Goal: Information Seeking & Learning: Find specific fact

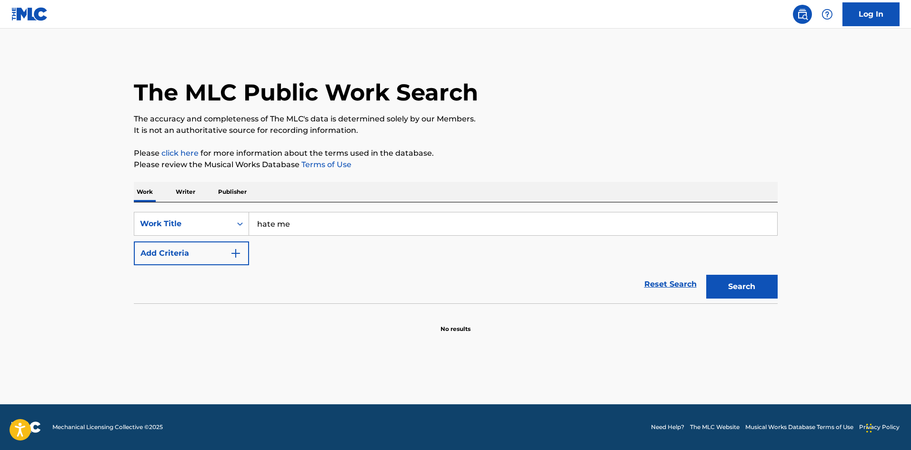
type input "hate me"
click at [734, 271] on div "Search" at bounding box center [739, 284] width 76 height 38
click at [739, 275] on div "Search" at bounding box center [739, 284] width 76 height 38
click at [741, 277] on button "Search" at bounding box center [741, 287] width 71 height 24
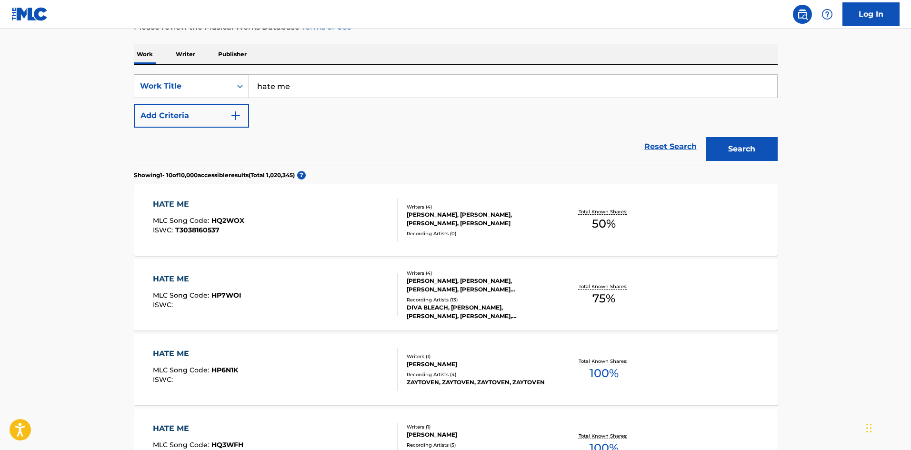
scroll to position [44, 0]
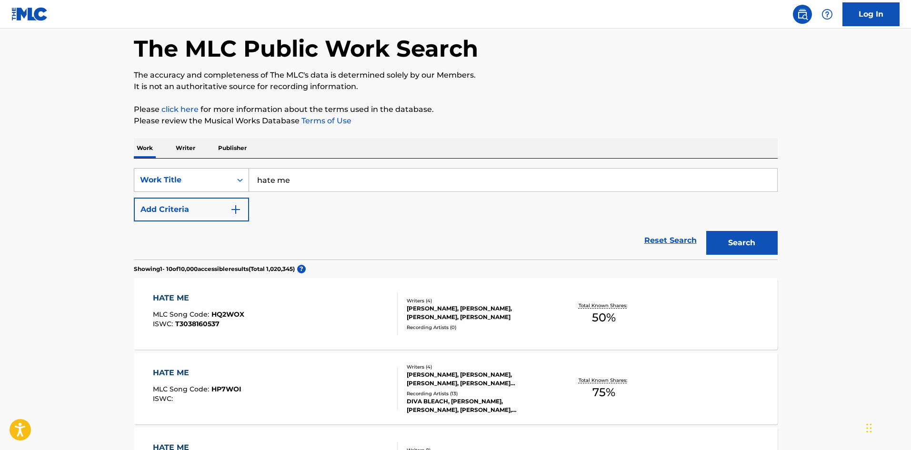
click at [217, 183] on div "Work Title" at bounding box center [183, 179] width 86 height 11
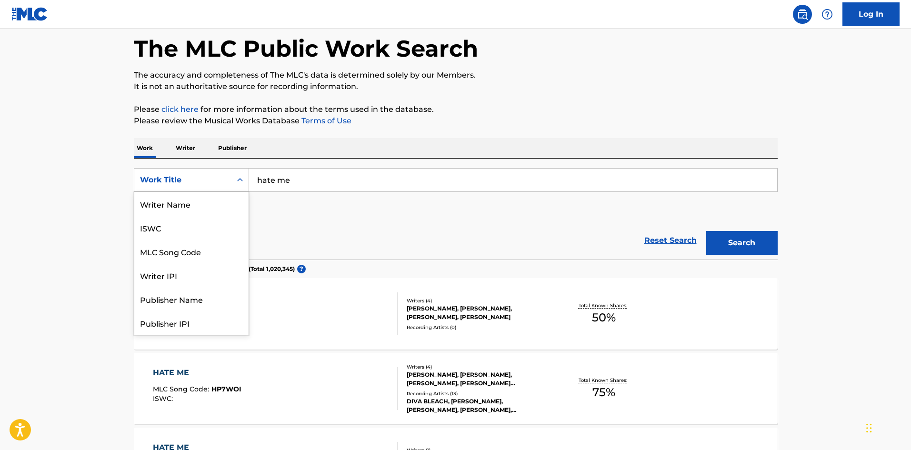
scroll to position [48, 0]
click at [217, 192] on div "MLC Song Code" at bounding box center [191, 204] width 114 height 24
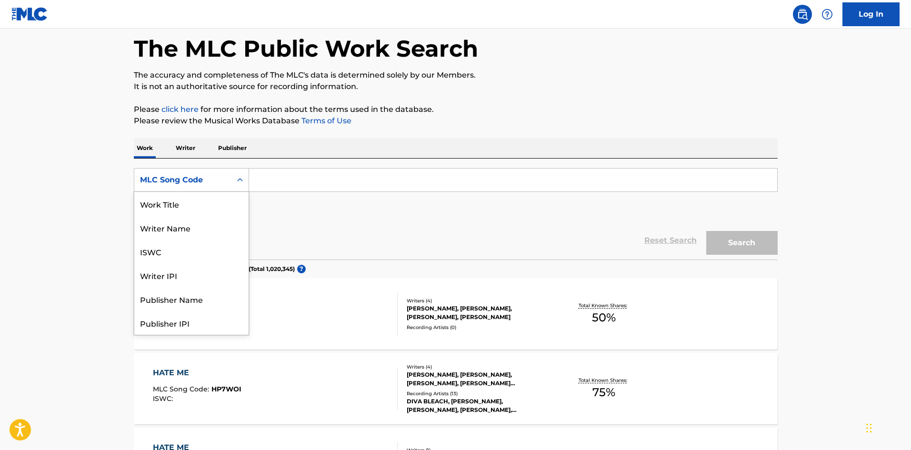
click at [218, 179] on div "MLC Song Code" at bounding box center [183, 179] width 86 height 11
click at [201, 206] on div "Work Title" at bounding box center [191, 204] width 114 height 24
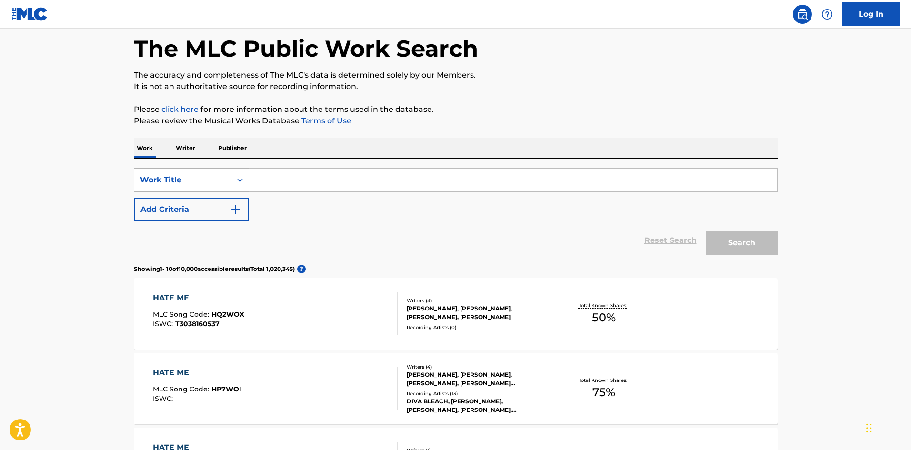
drag, startPoint x: 234, startPoint y: 186, endPoint x: 228, endPoint y: 191, distance: 8.1
click at [231, 186] on div "Search Form" at bounding box center [239, 180] width 17 height 23
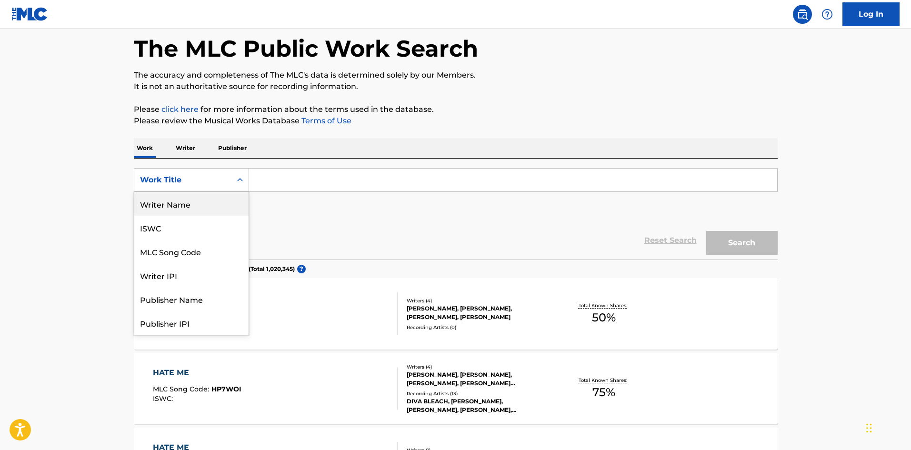
click at [186, 208] on div "Writer Name" at bounding box center [191, 204] width 114 height 24
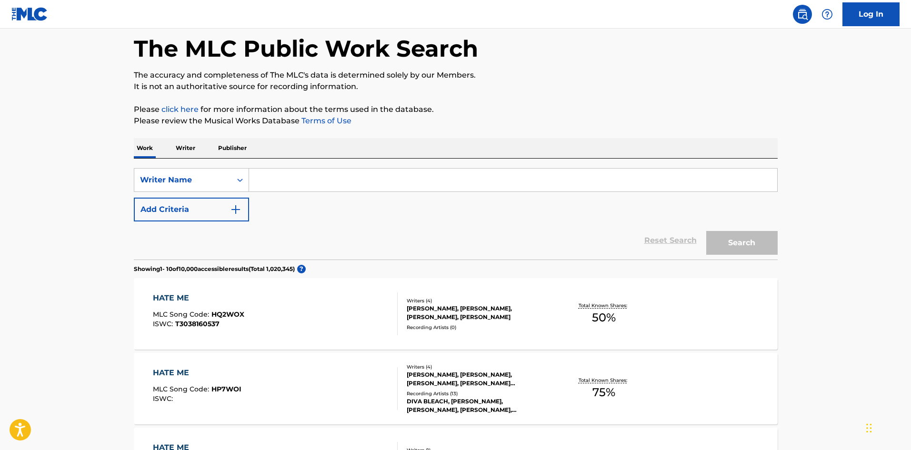
click at [443, 171] on input "Search Form" at bounding box center [513, 180] width 528 height 23
type input "[PERSON_NAME]"
click at [706, 231] on button "Search" at bounding box center [741, 243] width 71 height 24
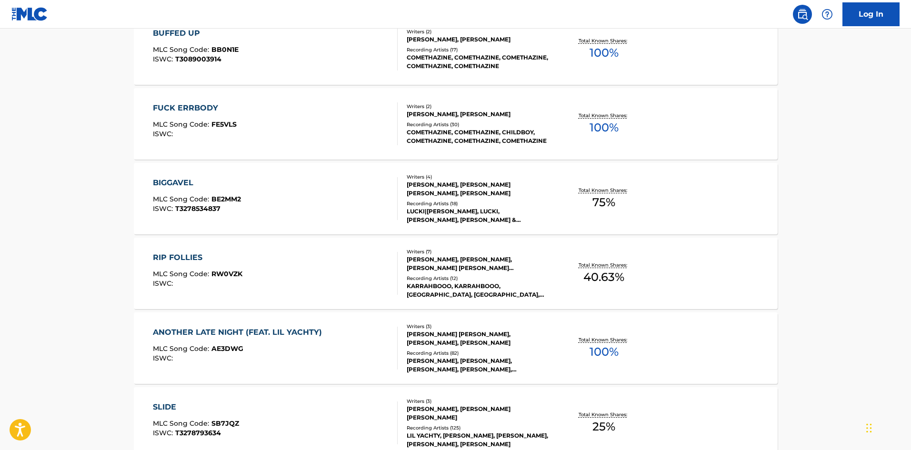
scroll to position [428, 0]
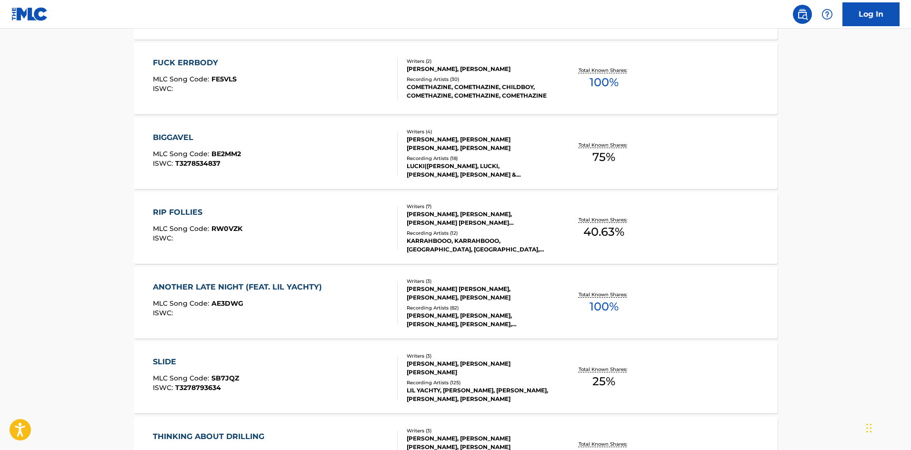
click at [510, 158] on div "Recording Artists ( 18 )" at bounding box center [479, 158] width 144 height 7
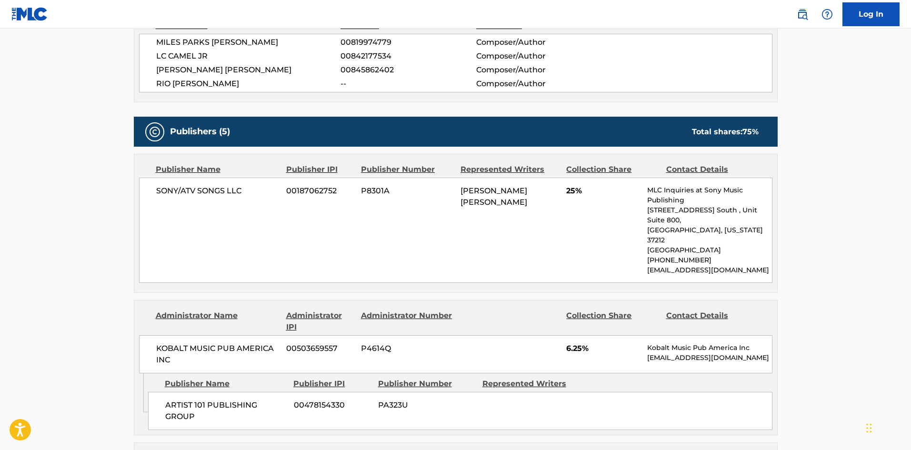
scroll to position [571, 0]
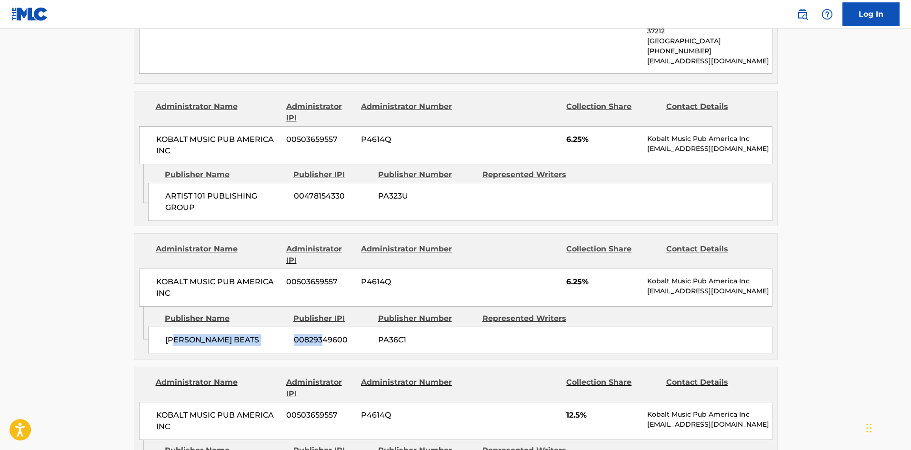
drag, startPoint x: 248, startPoint y: 307, endPoint x: 323, endPoint y: 315, distance: 75.2
click at [323, 327] on div "[PERSON_NAME] BEATS 00829349600 PA36C1" at bounding box center [460, 340] width 624 height 27
click at [320, 327] on div "[PERSON_NAME] BEATS 00829349600 PA36C1" at bounding box center [460, 340] width 624 height 27
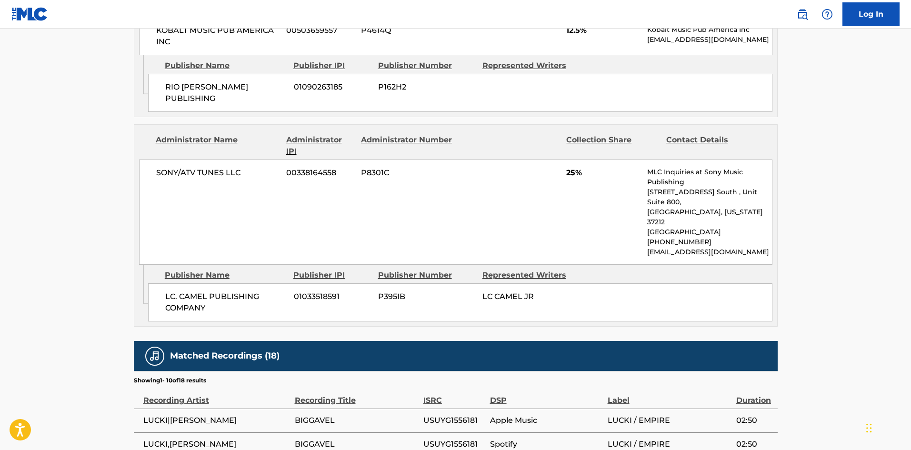
scroll to position [1000, 0]
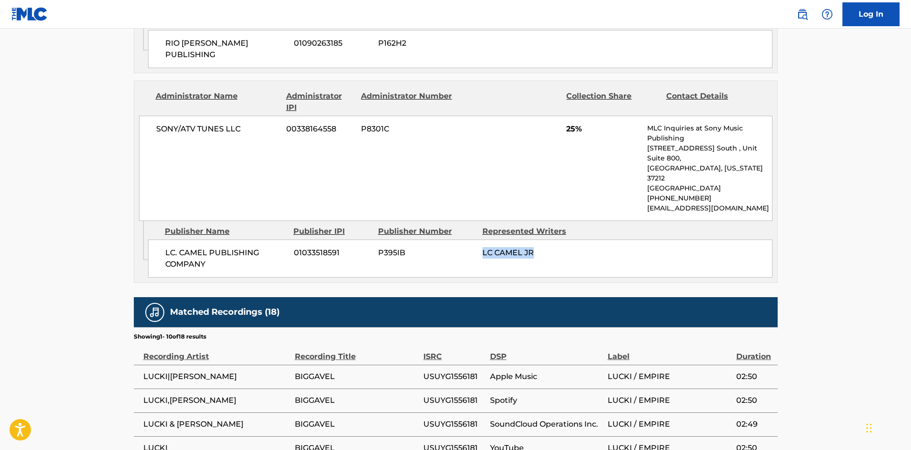
drag, startPoint x: 515, startPoint y: 197, endPoint x: 554, endPoint y: 195, distance: 39.1
click at [554, 239] on div "LC. CAMEL PUBLISHING COMPANY 01033518591 P395IB LC CAMEL JR" at bounding box center [460, 258] width 624 height 38
drag, startPoint x: 510, startPoint y: 205, endPoint x: 470, endPoint y: 182, distance: 45.4
click at [470, 226] on div "Publisher Number" at bounding box center [426, 231] width 97 height 11
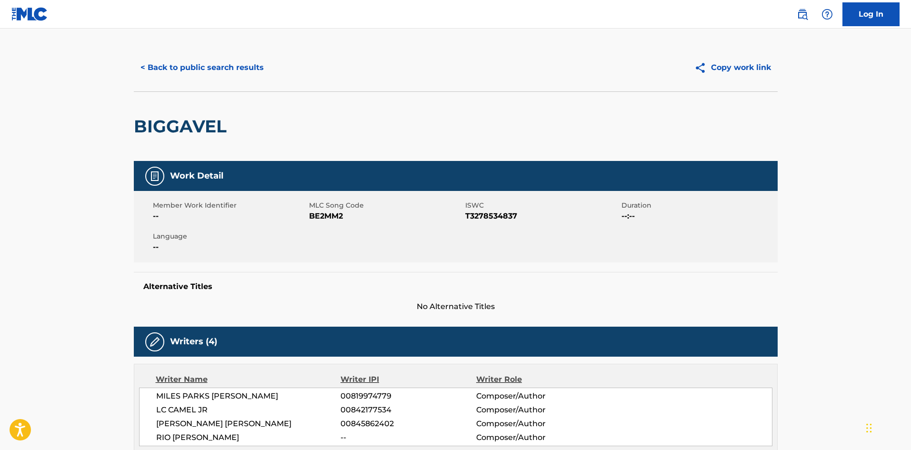
scroll to position [0, 0]
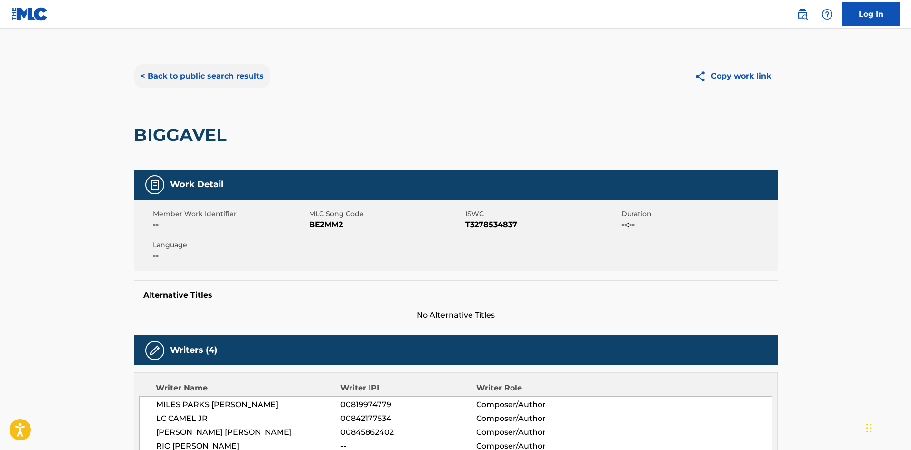
click at [170, 67] on button "< Back to public search results" at bounding box center [202, 76] width 137 height 24
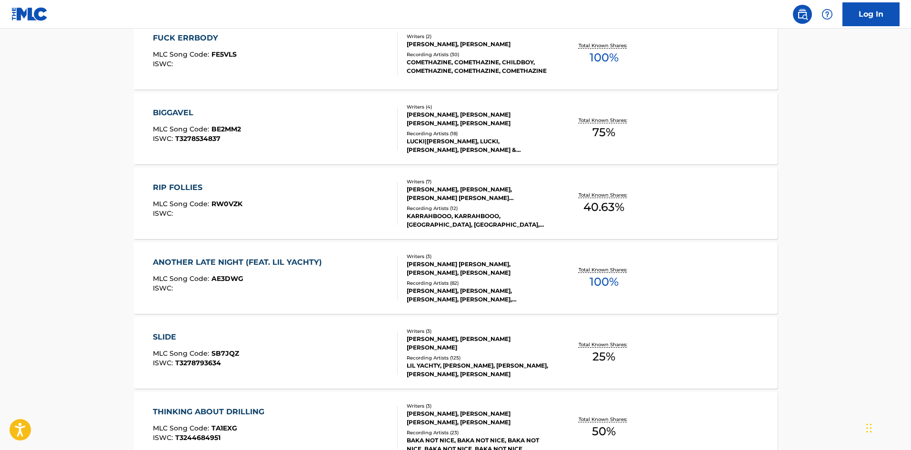
click at [329, 281] on div "ANOTHER LATE NIGHT (FEAT. [PERSON_NAME]) MLC Song Code : AE3DWG ISWC :" at bounding box center [275, 278] width 245 height 43
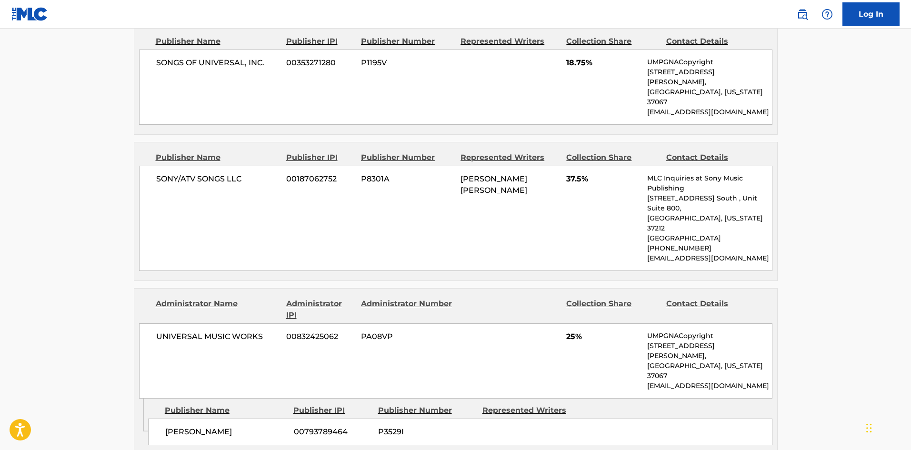
scroll to position [476, 0]
click at [171, 427] on span "[PERSON_NAME]" at bounding box center [225, 432] width 121 height 11
drag, startPoint x: 173, startPoint y: 370, endPoint x: 228, endPoint y: 373, distance: 54.8
click at [228, 427] on span "[PERSON_NAME]" at bounding box center [225, 432] width 121 height 11
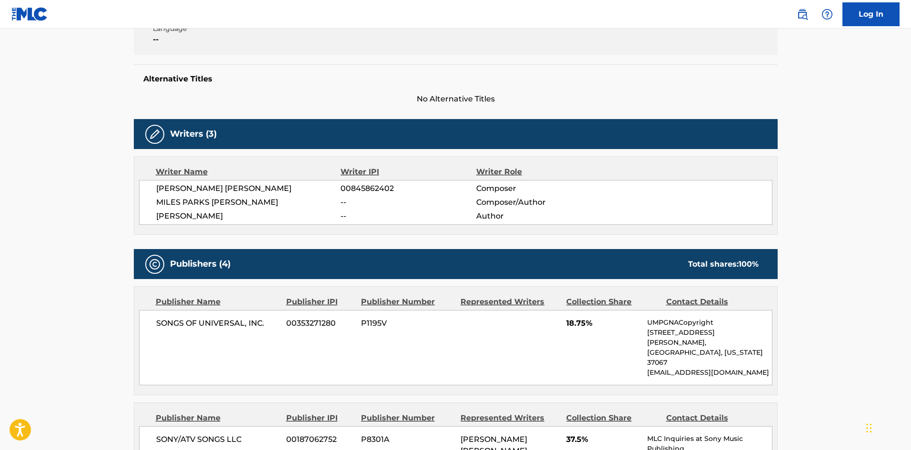
scroll to position [333, 0]
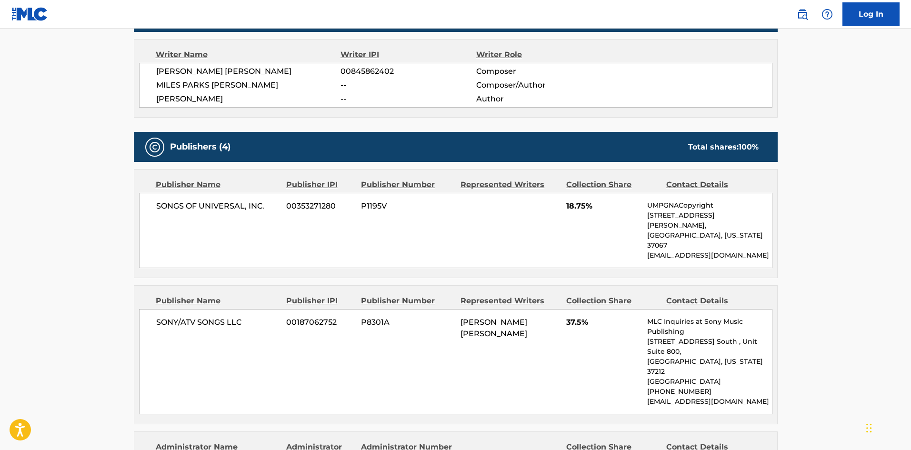
click at [175, 105] on div "[PERSON_NAME] [PERSON_NAME] 00845862402 Composer [PERSON_NAME] -- Composer/Auth…" at bounding box center [455, 85] width 633 height 45
click at [175, 104] on div "[PERSON_NAME] [PERSON_NAME] 00845862402 Composer [PERSON_NAME] -- Composer/Auth…" at bounding box center [455, 85] width 633 height 45
drag, startPoint x: 175, startPoint y: 103, endPoint x: 182, endPoint y: 104, distance: 7.7
click at [175, 102] on span "[PERSON_NAME]" at bounding box center [248, 98] width 185 height 11
drag, startPoint x: 182, startPoint y: 104, endPoint x: 202, endPoint y: 101, distance: 20.2
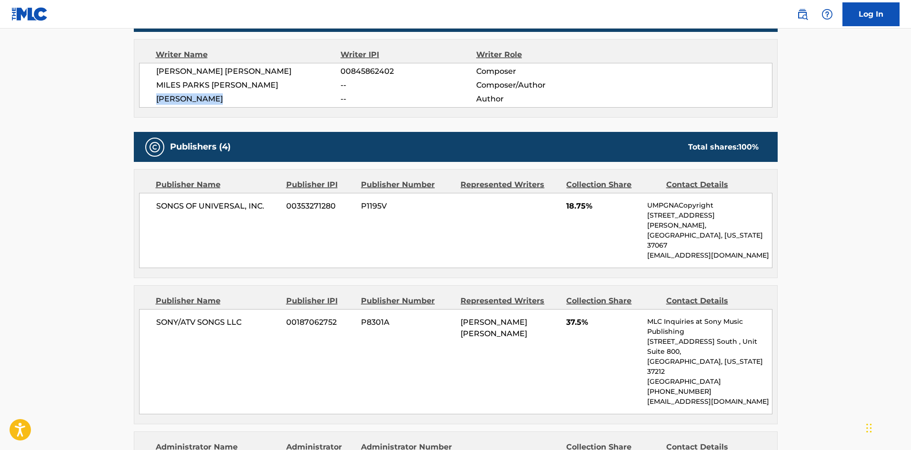
click at [202, 102] on span "[PERSON_NAME]" at bounding box center [248, 98] width 185 height 11
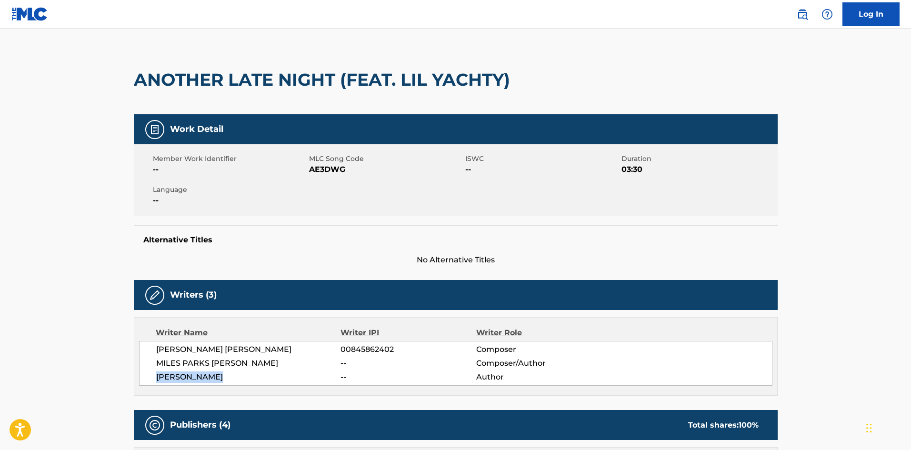
scroll to position [48, 0]
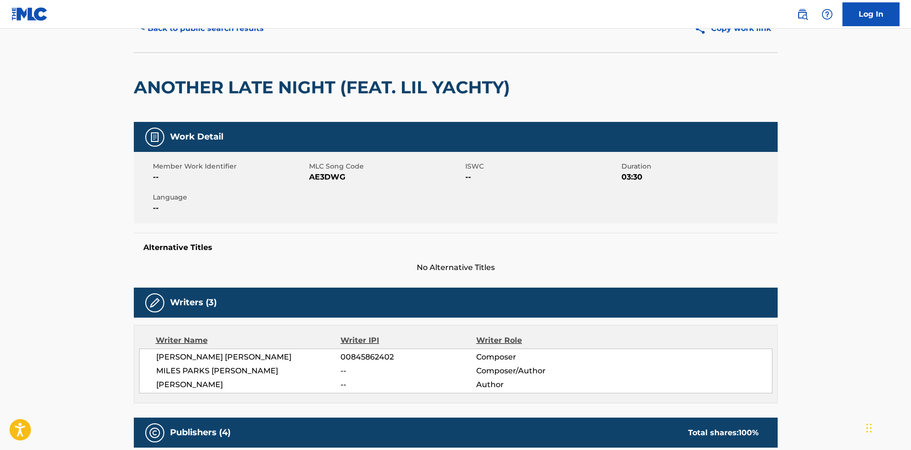
click at [152, 90] on h2 "ANOTHER LATE NIGHT (FEAT. LIL YACHTY)" at bounding box center [324, 87] width 381 height 21
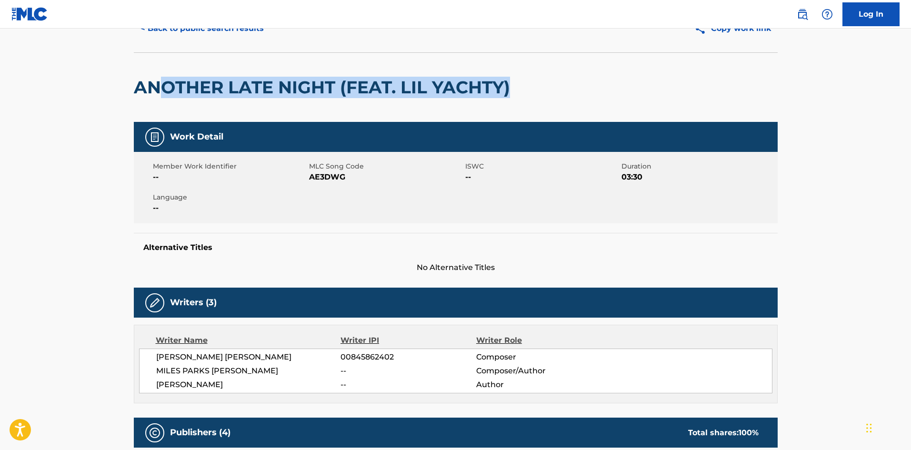
drag, startPoint x: 298, startPoint y: 81, endPoint x: 510, endPoint y: 88, distance: 211.9
click at [510, 88] on h2 "ANOTHER LATE NIGHT (FEAT. LIL YACHTY)" at bounding box center [324, 87] width 381 height 21
drag, startPoint x: 510, startPoint y: 88, endPoint x: 183, endPoint y: 92, distance: 327.5
click at [183, 92] on h2 "ANOTHER LATE NIGHT (FEAT. LIL YACHTY)" at bounding box center [324, 87] width 381 height 21
drag, startPoint x: 183, startPoint y: 92, endPoint x: 544, endPoint y: 93, distance: 361.3
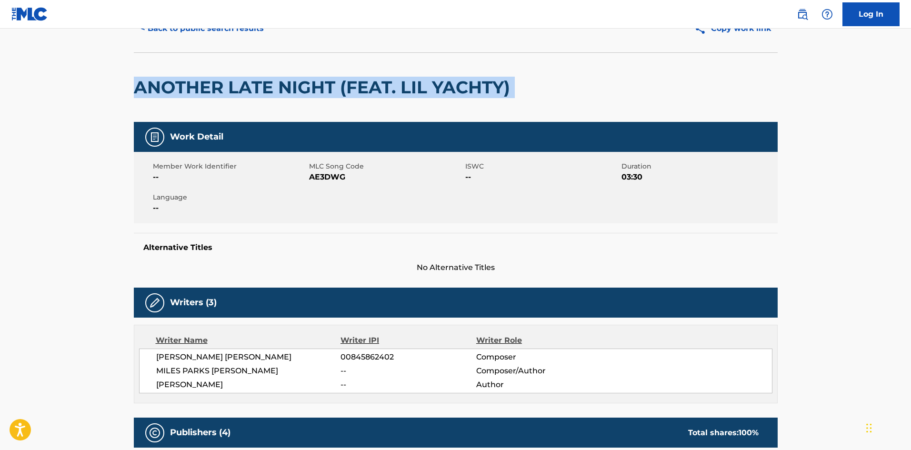
click at [544, 93] on div "ANOTHER LATE NIGHT (FEAT. LIL YACHTY)" at bounding box center [456, 86] width 644 height 69
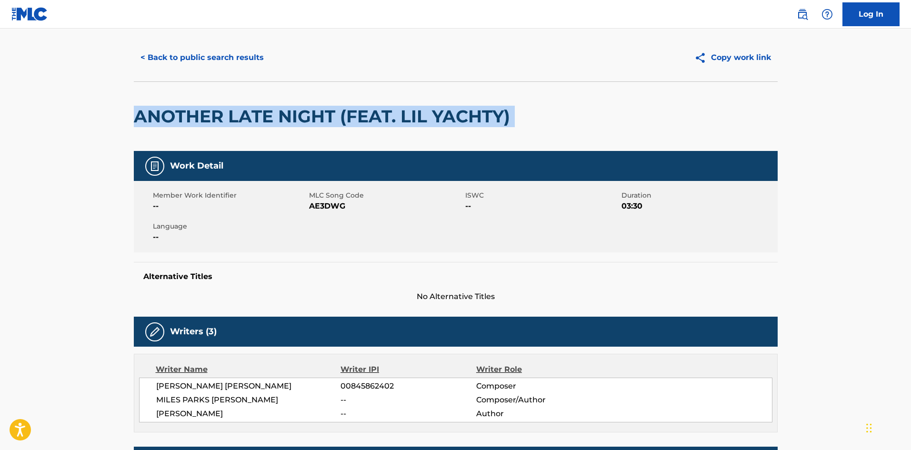
scroll to position [0, 0]
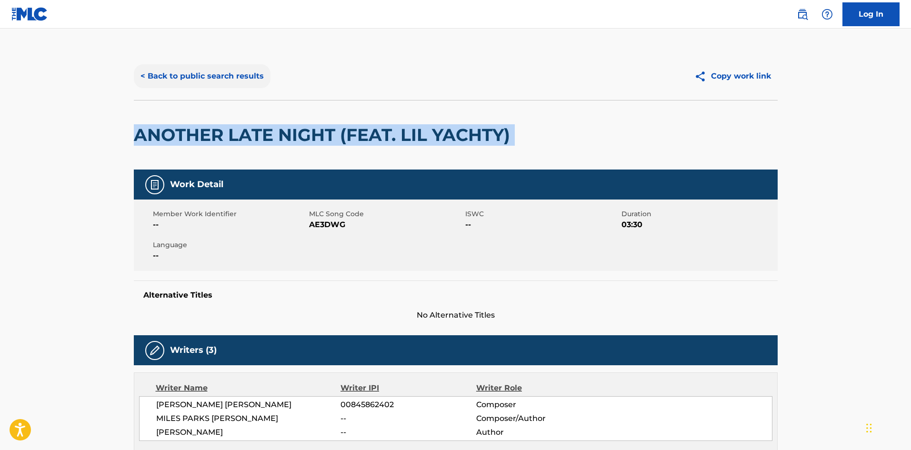
click at [159, 75] on button "< Back to public search results" at bounding box center [202, 76] width 137 height 24
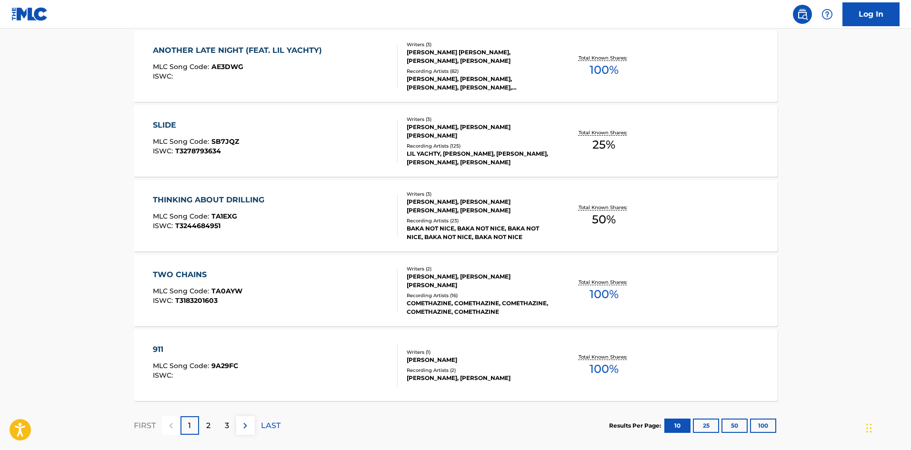
scroll to position [668, 0]
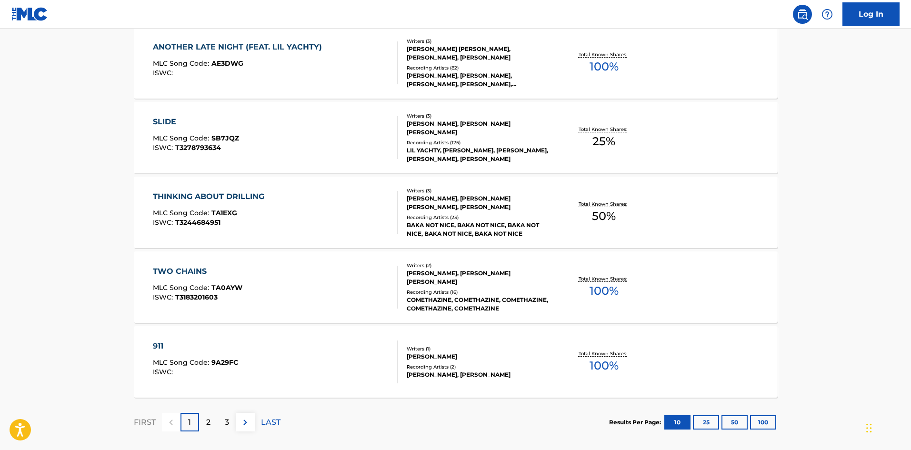
click at [314, 301] on div "TWO CHAINS MLC Song Code : TA0AYW ISWC : T3183201603" at bounding box center [275, 287] width 245 height 43
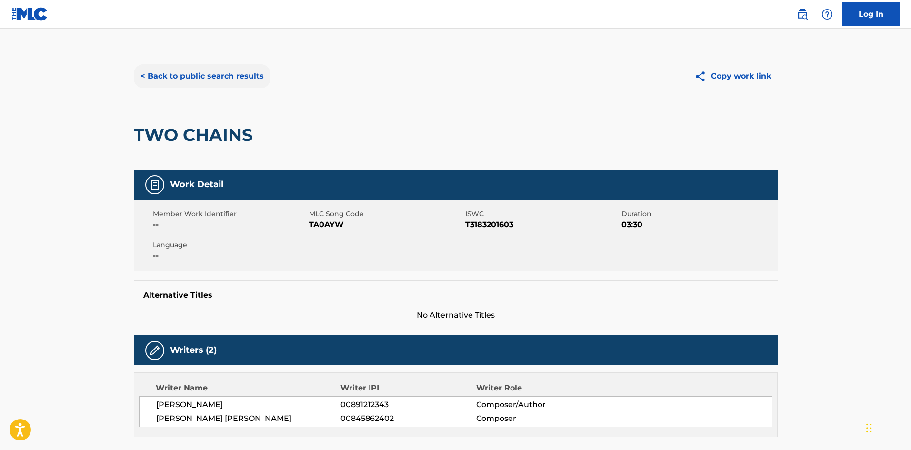
click at [154, 72] on button "< Back to public search results" at bounding box center [202, 76] width 137 height 24
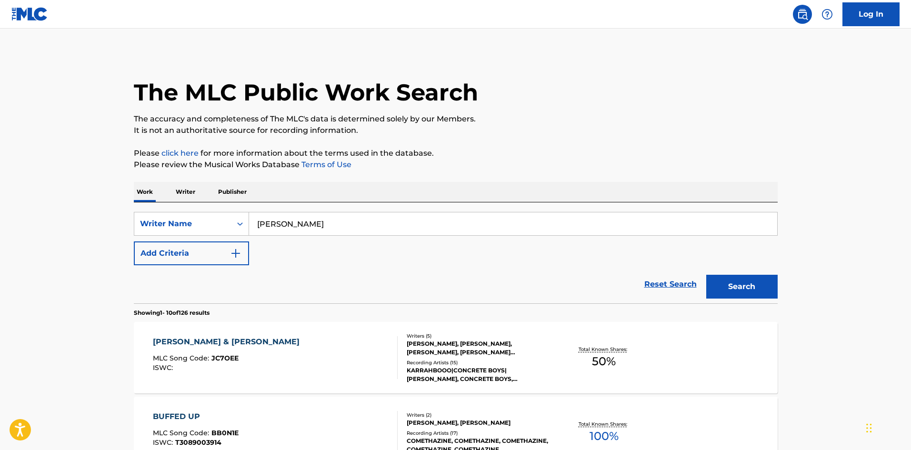
scroll to position [693, 0]
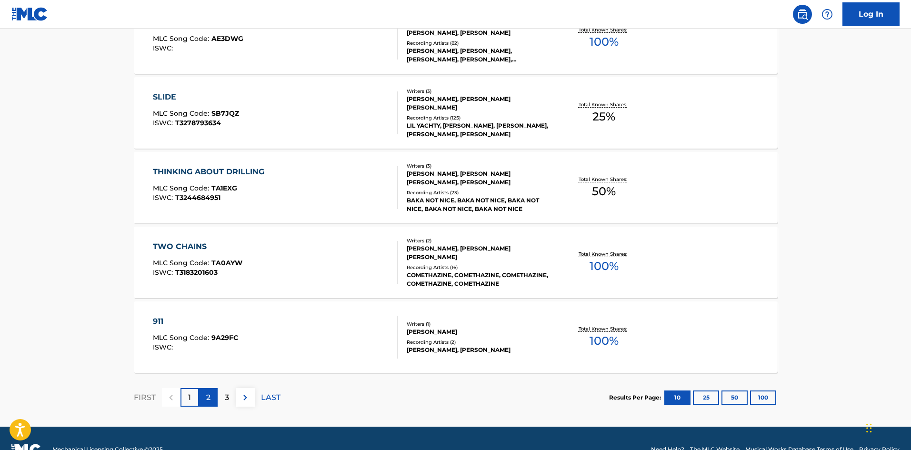
click at [211, 395] on div "2" at bounding box center [208, 397] width 19 height 19
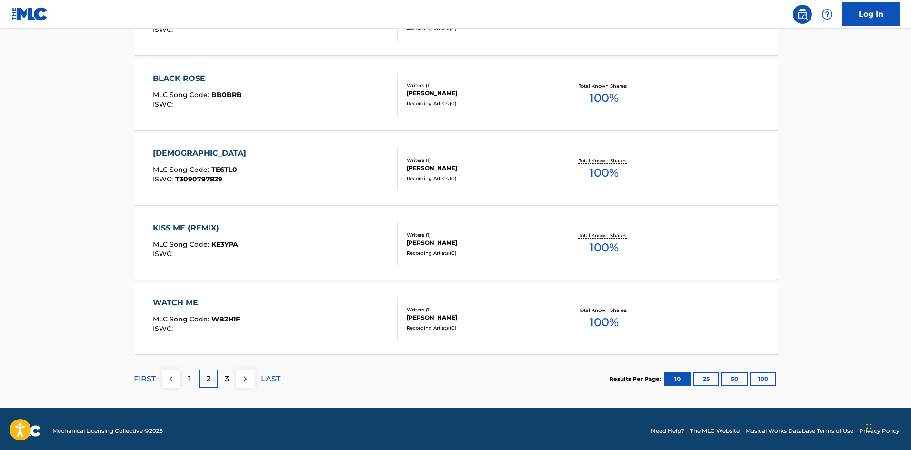
scroll to position [715, 0]
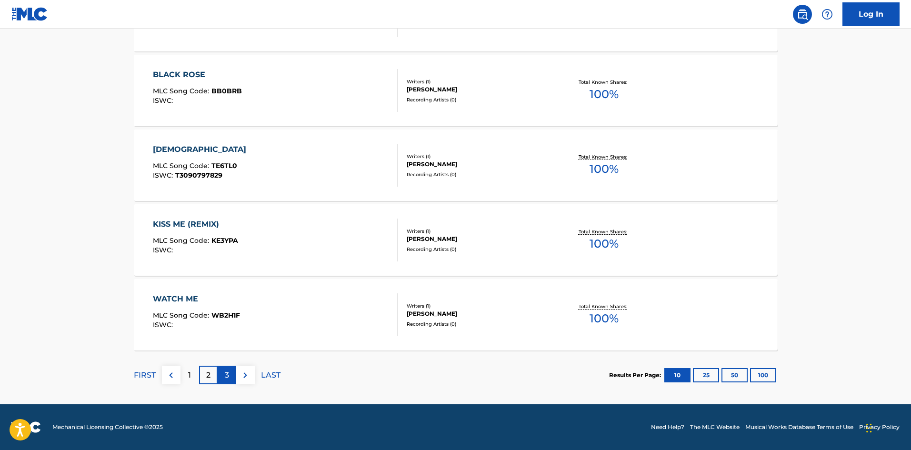
click at [227, 369] on p "3" at bounding box center [227, 374] width 4 height 11
click at [232, 373] on div "4" at bounding box center [227, 375] width 19 height 19
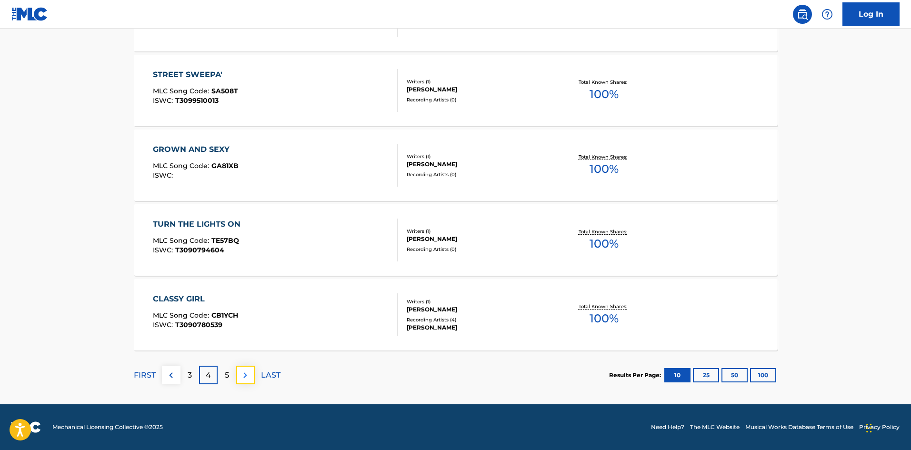
click at [247, 370] on img at bounding box center [244, 374] width 11 height 11
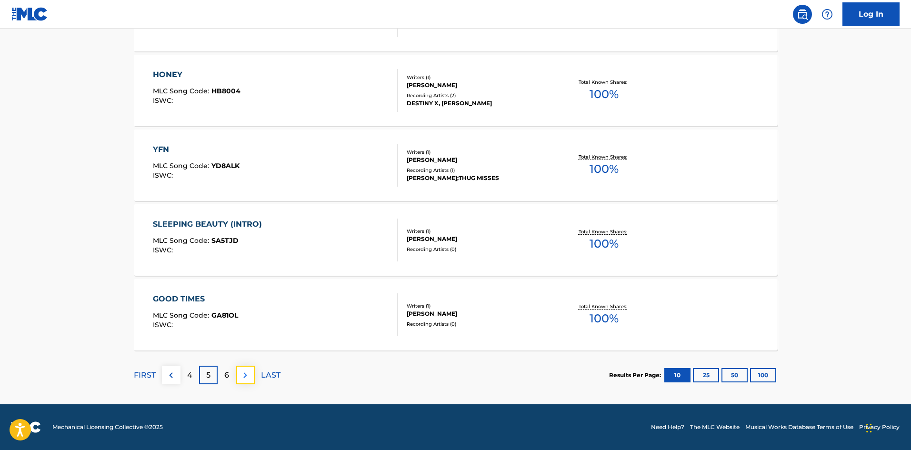
click at [247, 377] on img at bounding box center [244, 374] width 11 height 11
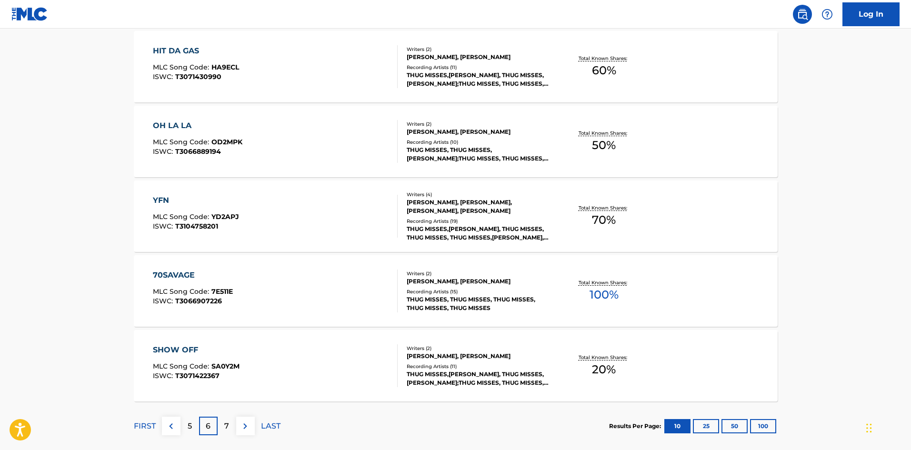
scroll to position [666, 0]
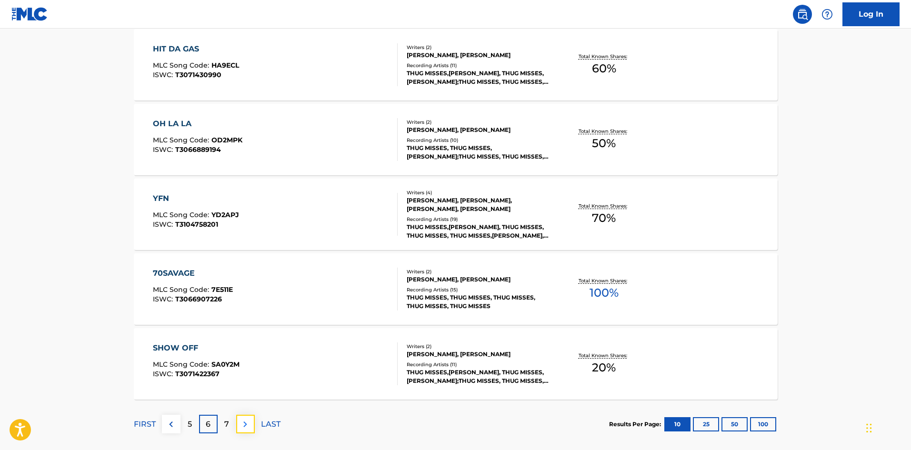
click at [252, 423] on button at bounding box center [245, 424] width 19 height 19
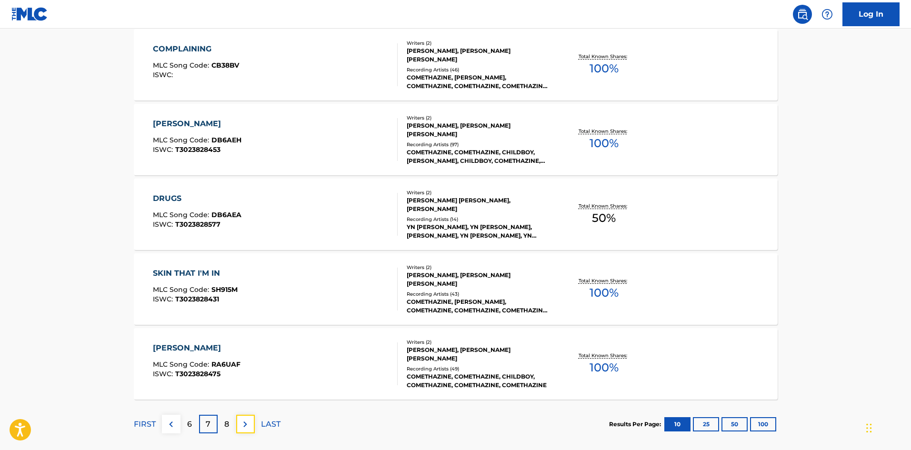
click at [251, 422] on button at bounding box center [245, 424] width 19 height 19
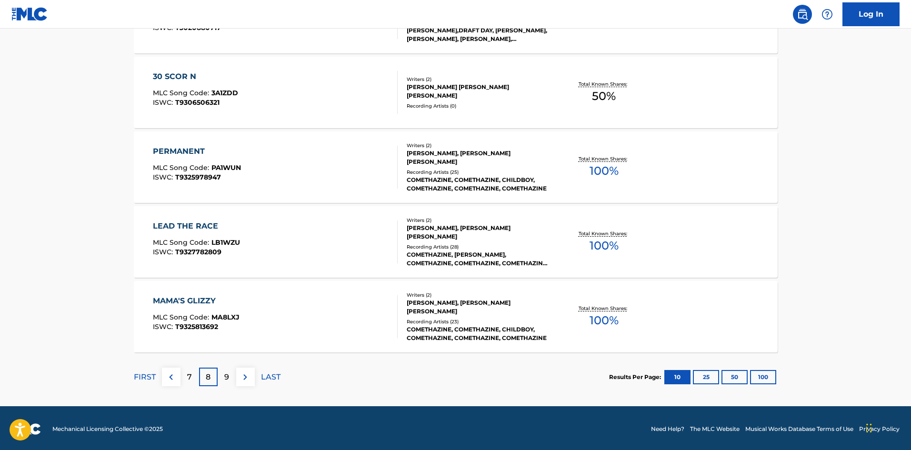
scroll to position [714, 0]
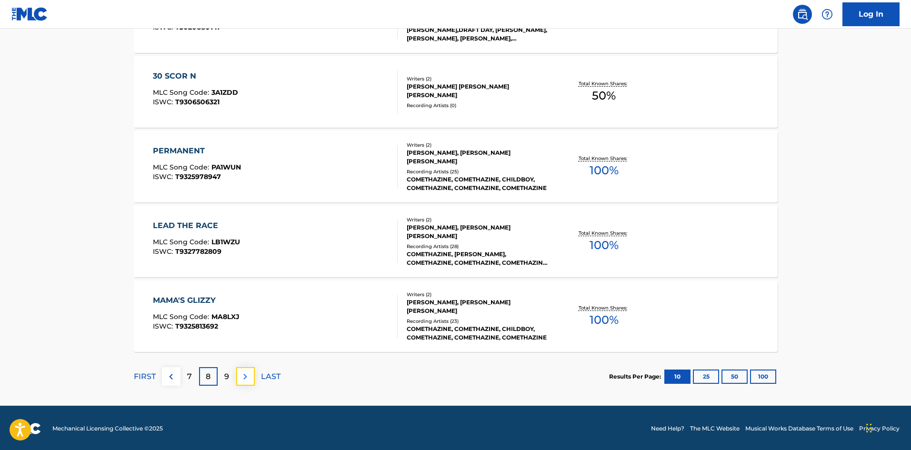
click at [247, 378] on img at bounding box center [244, 376] width 11 height 11
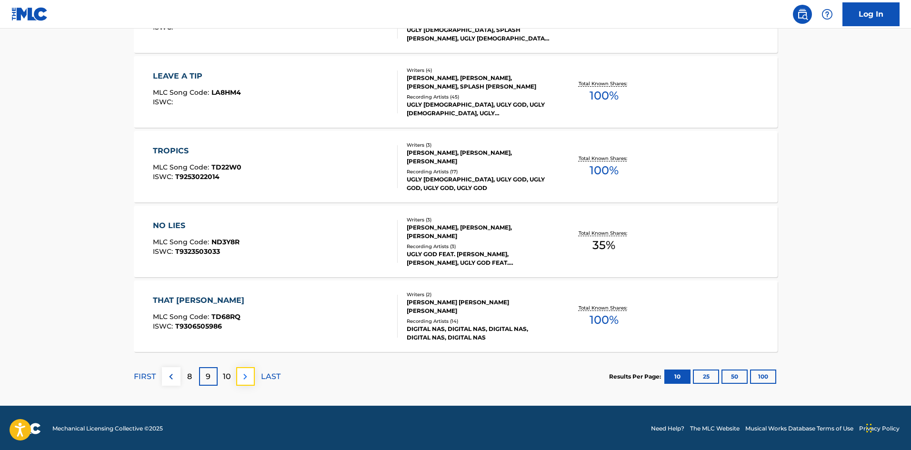
click at [245, 373] on img at bounding box center [244, 376] width 11 height 11
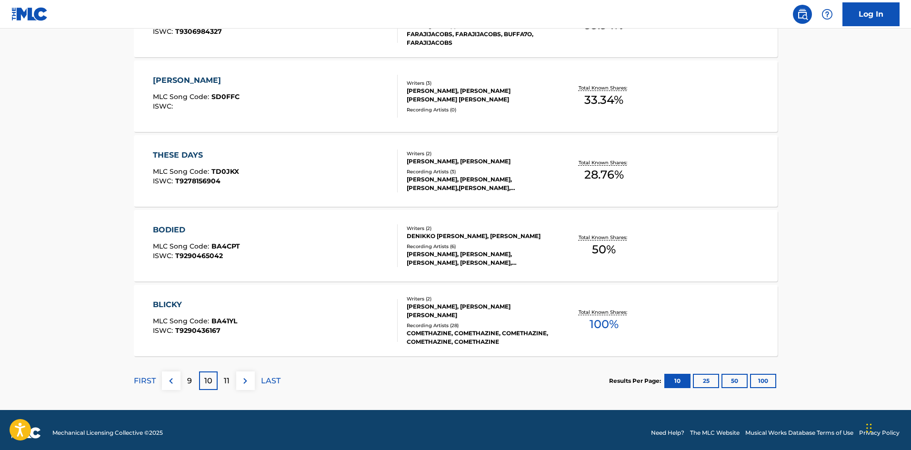
scroll to position [715, 0]
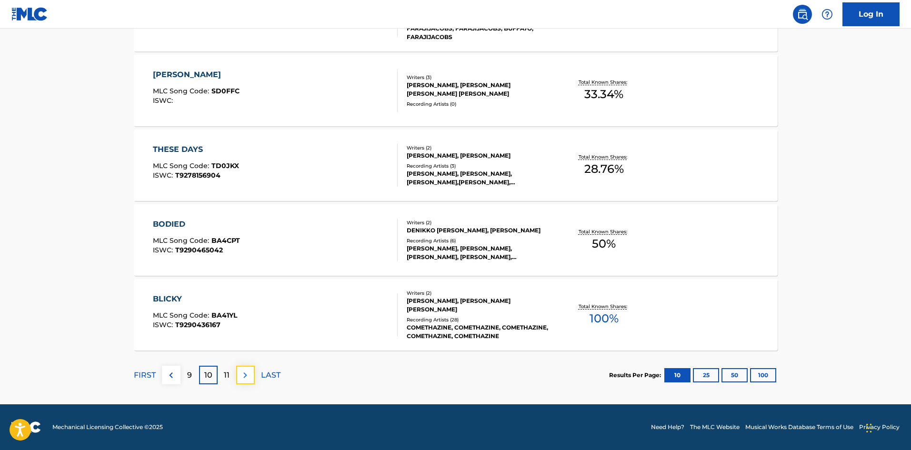
click at [250, 376] on button at bounding box center [245, 375] width 19 height 19
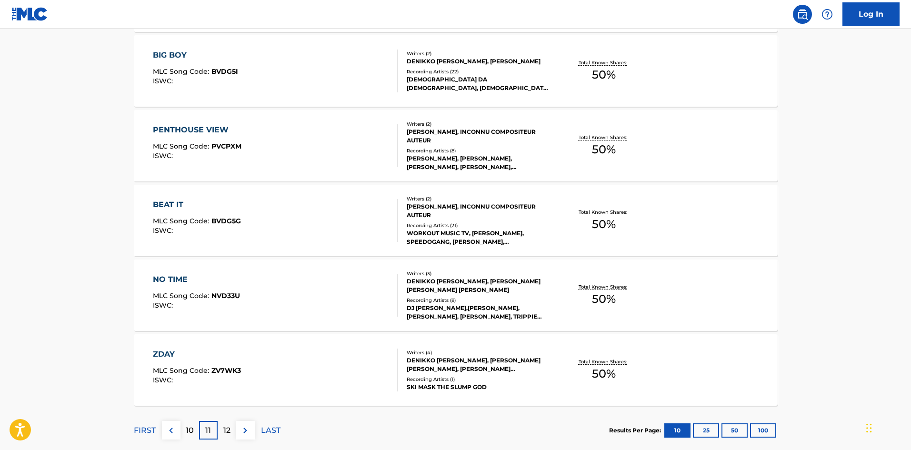
scroll to position [666, 0]
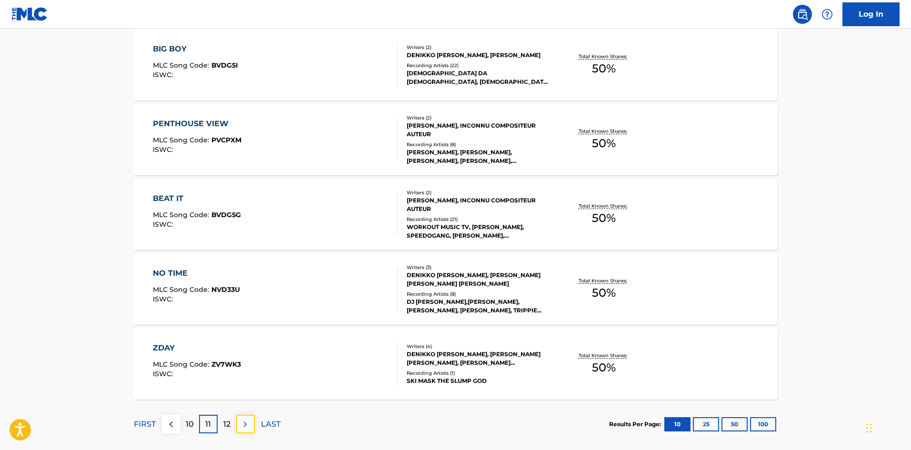
click at [249, 424] on img at bounding box center [244, 423] width 11 height 11
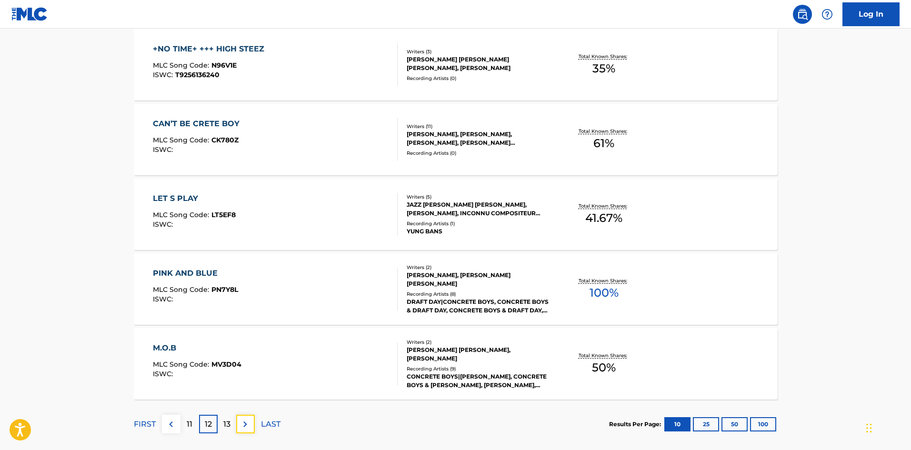
click at [248, 424] on img at bounding box center [244, 423] width 11 height 11
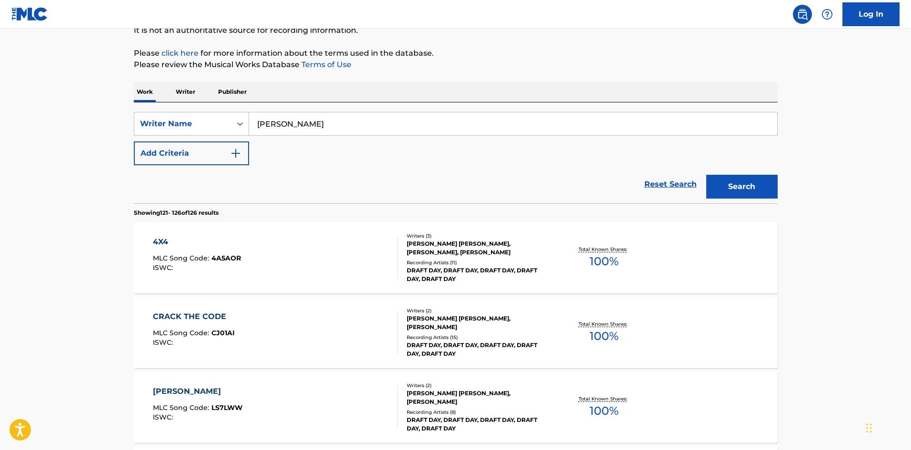
scroll to position [190, 0]
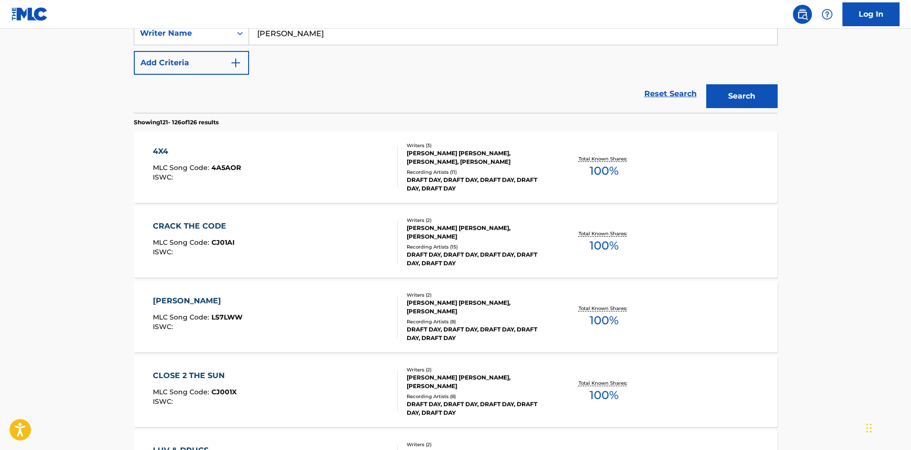
click at [409, 179] on div "DRAFT DAY, DRAFT DAY, DRAFT DAY, DRAFT DAY, DRAFT DAY" at bounding box center [479, 184] width 144 height 17
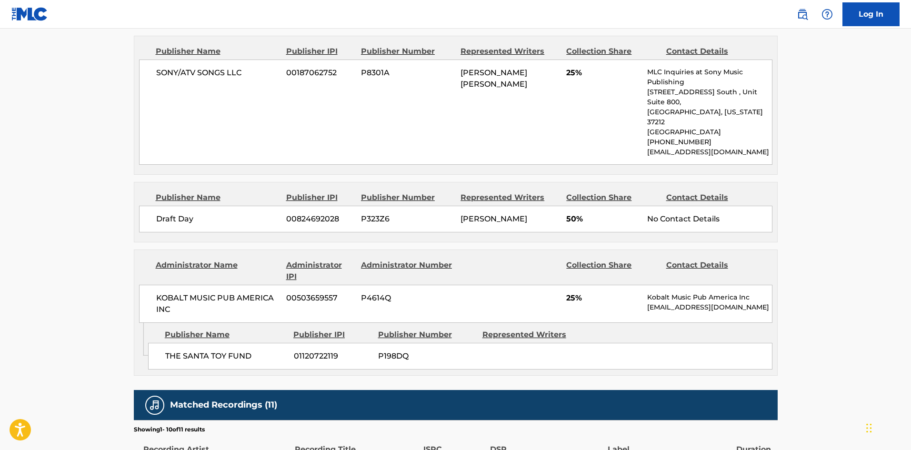
scroll to position [476, 0]
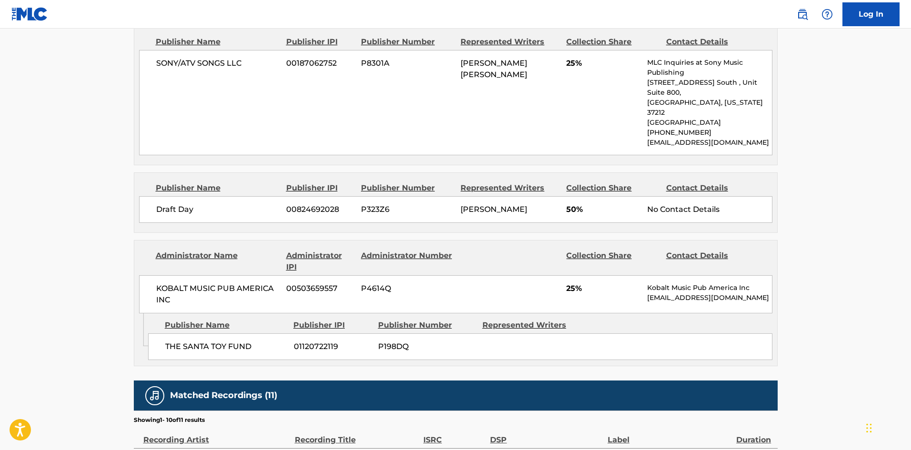
click at [471, 205] on span "[PERSON_NAME]" at bounding box center [493, 209] width 67 height 9
drag, startPoint x: 472, startPoint y: 186, endPoint x: 500, endPoint y: 188, distance: 28.2
click at [500, 205] on span "[PERSON_NAME]" at bounding box center [493, 209] width 67 height 9
click at [165, 204] on span "Draft Day" at bounding box center [217, 209] width 123 height 11
drag, startPoint x: 173, startPoint y: 186, endPoint x: 184, endPoint y: 186, distance: 11.0
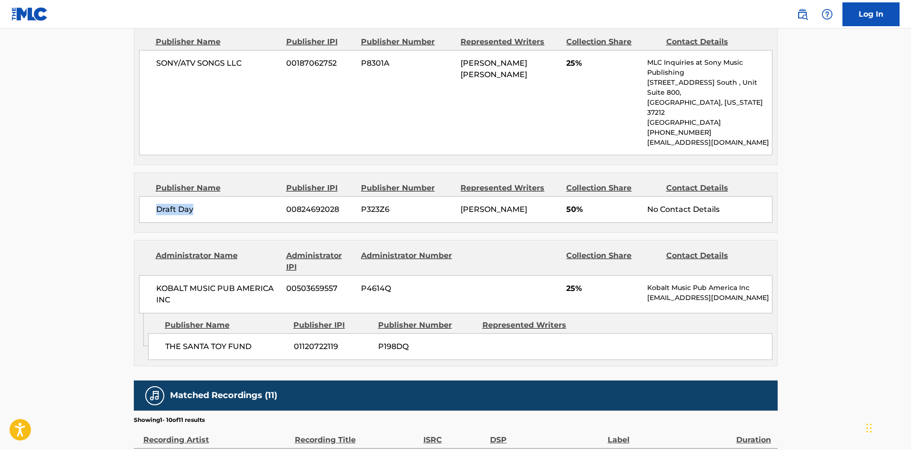
click at [184, 204] on span "Draft Day" at bounding box center [217, 209] width 123 height 11
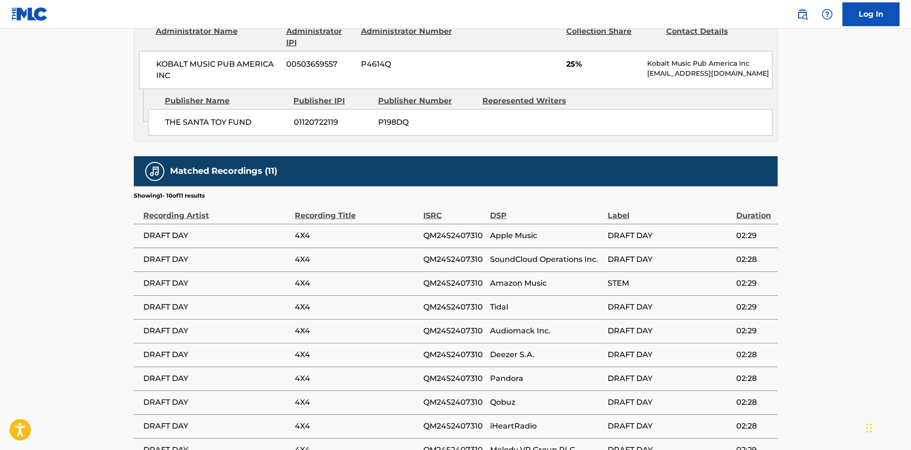
scroll to position [666, 0]
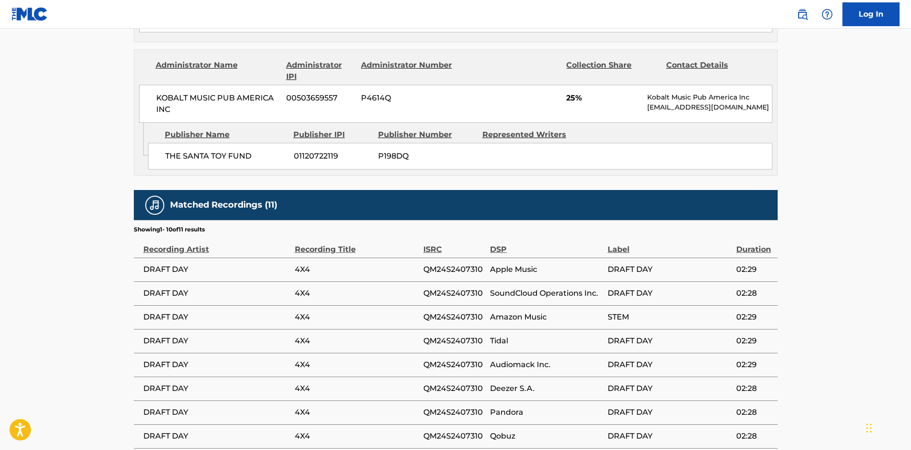
click at [188, 143] on div "THE SANTA TOY FUND 01120722119 P198DQ" at bounding box center [460, 156] width 624 height 27
drag, startPoint x: 188, startPoint y: 124, endPoint x: 226, endPoint y: 124, distance: 37.6
click at [226, 143] on div "THE SANTA TOY FUND 01120722119 P198DQ" at bounding box center [460, 156] width 624 height 27
drag, startPoint x: 224, startPoint y: 125, endPoint x: 180, endPoint y: 133, distance: 44.5
click at [178, 150] on span "THE SANTA TOY FUND" at bounding box center [225, 155] width 121 height 11
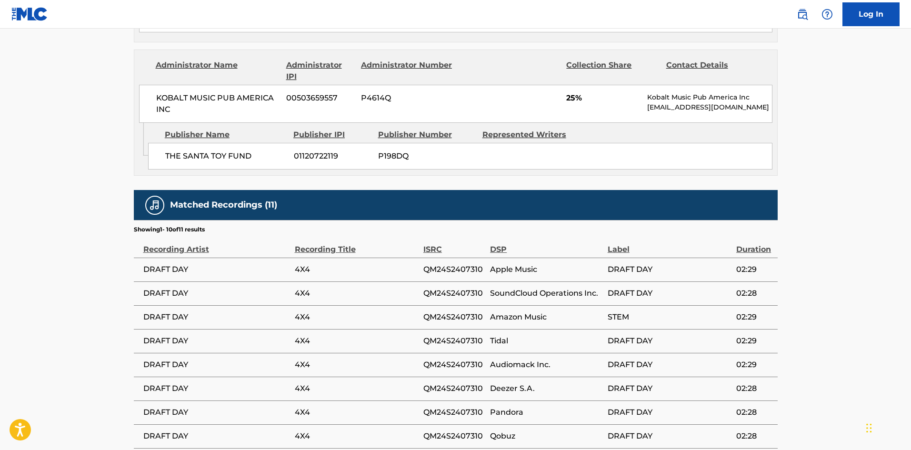
click at [201, 150] on span "THE SANTA TOY FUND" at bounding box center [225, 155] width 121 height 11
drag, startPoint x: 201, startPoint y: 137, endPoint x: 220, endPoint y: 139, distance: 19.2
click at [222, 150] on span "THE SANTA TOY FUND" at bounding box center [225, 155] width 121 height 11
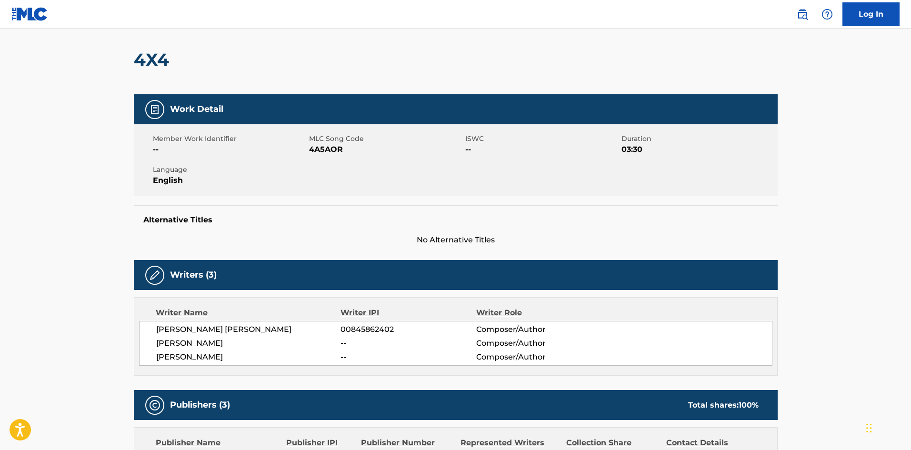
scroll to position [0, 0]
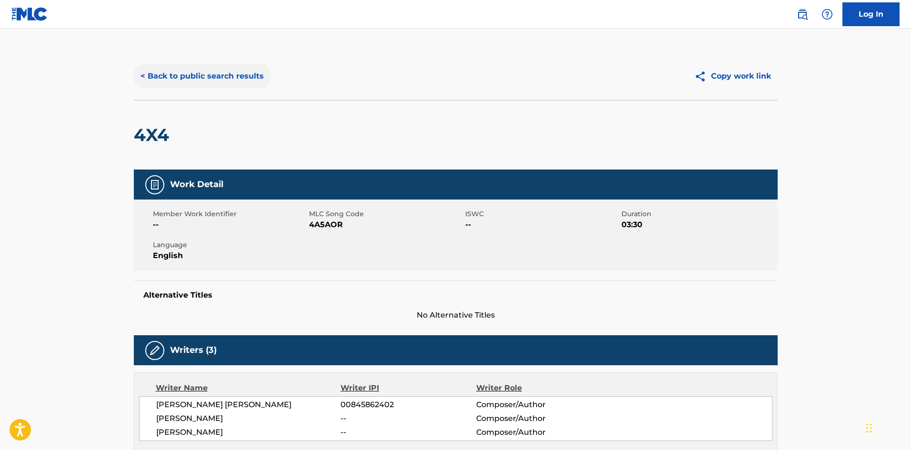
click at [246, 82] on button "< Back to public search results" at bounding box center [202, 76] width 137 height 24
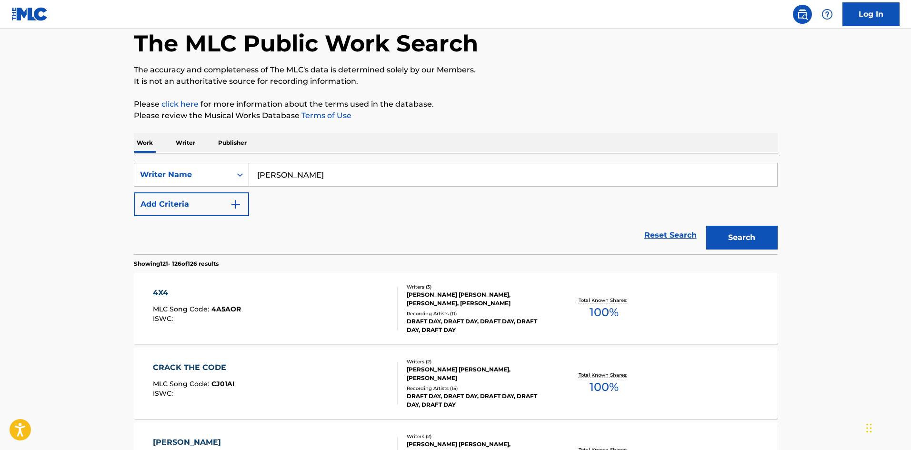
scroll to position [48, 0]
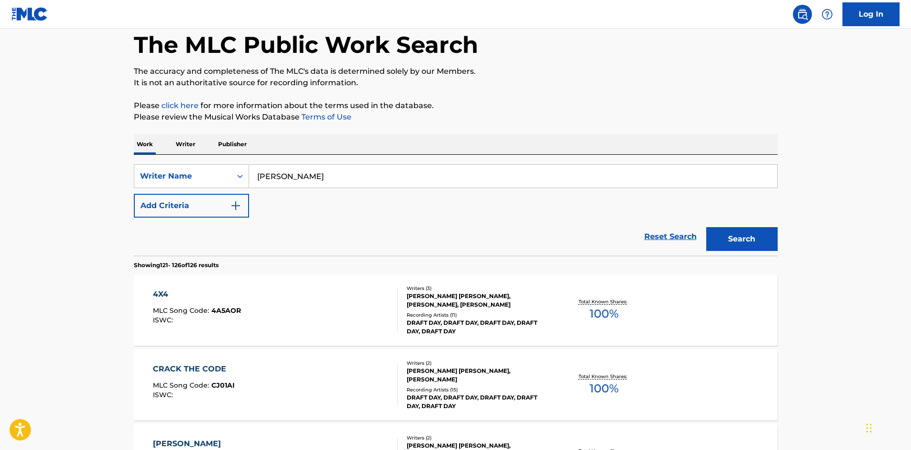
click at [285, 172] on input "[PERSON_NAME]" at bounding box center [513, 176] width 528 height 23
click at [285, 171] on input "[PERSON_NAME]" at bounding box center [513, 176] width 528 height 23
type input "[PERSON_NAME]"
click at [706, 227] on button "Search" at bounding box center [741, 239] width 71 height 24
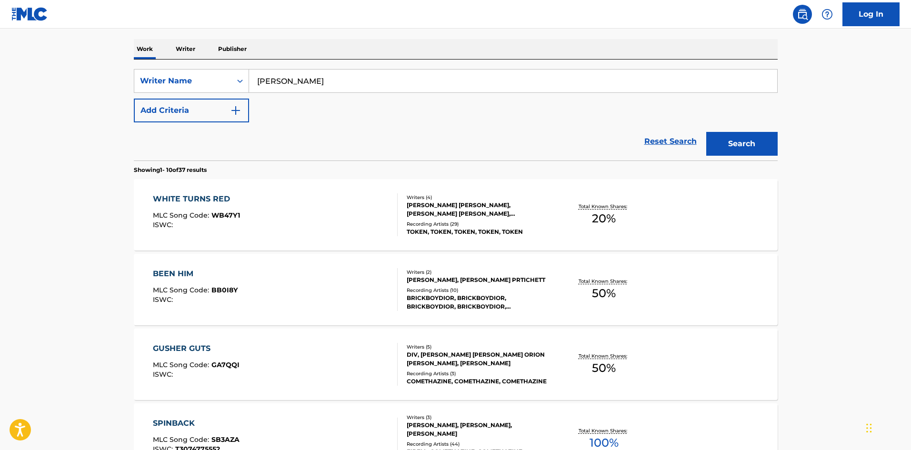
scroll to position [190, 0]
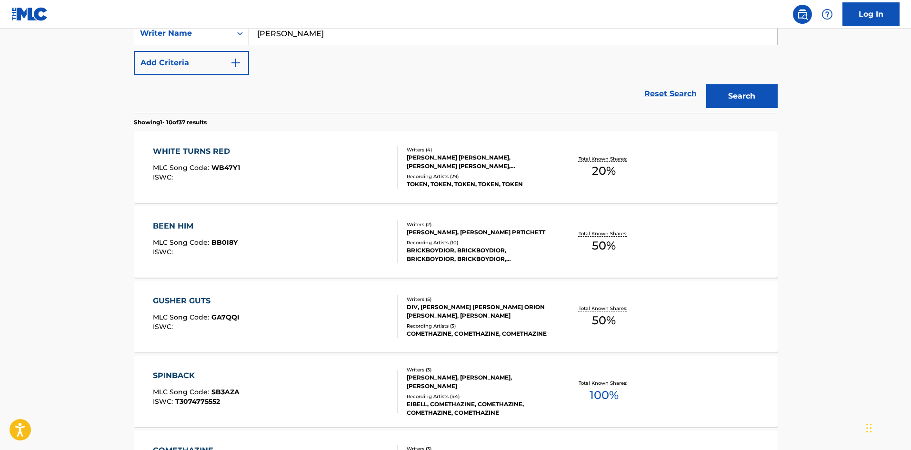
click at [459, 228] on div "[PERSON_NAME], [PERSON_NAME] PRTICHETT" at bounding box center [479, 232] width 144 height 9
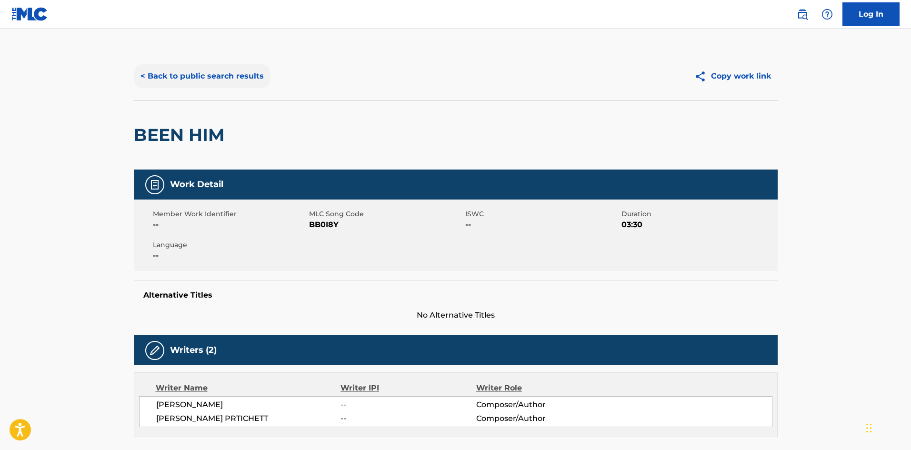
click at [162, 75] on button "< Back to public search results" at bounding box center [202, 76] width 137 height 24
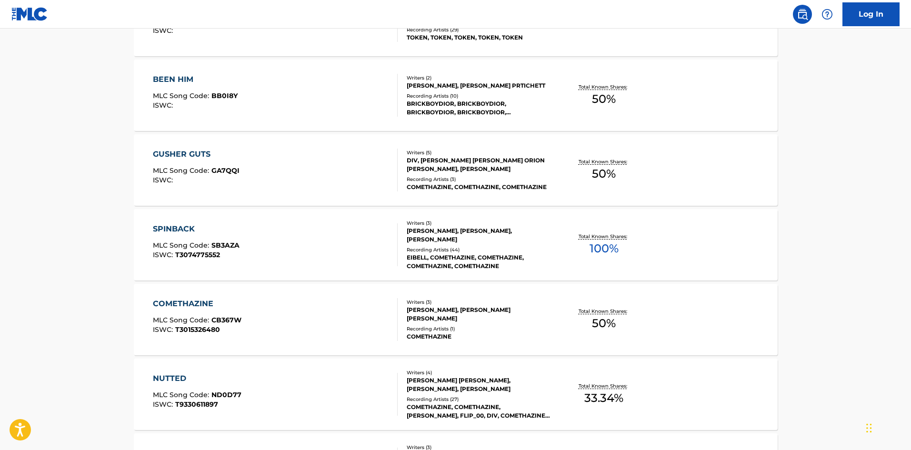
scroll to position [381, 0]
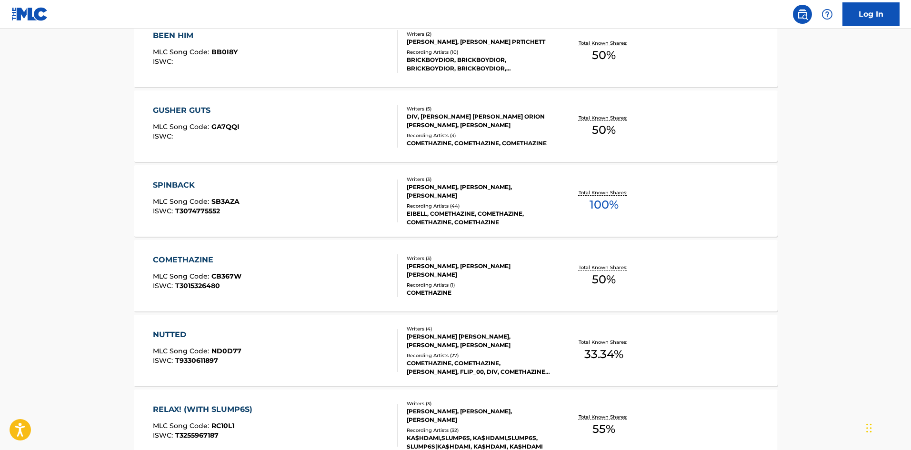
click at [484, 223] on div "EIBELL, COMETHAZINE, COMETHAZINE, COMETHAZINE, COMETHAZINE" at bounding box center [479, 217] width 144 height 17
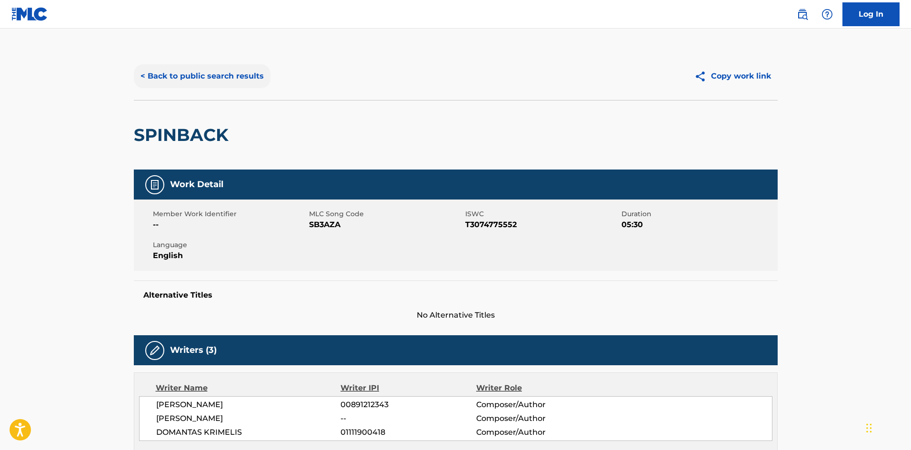
click at [172, 78] on button "< Back to public search results" at bounding box center [202, 76] width 137 height 24
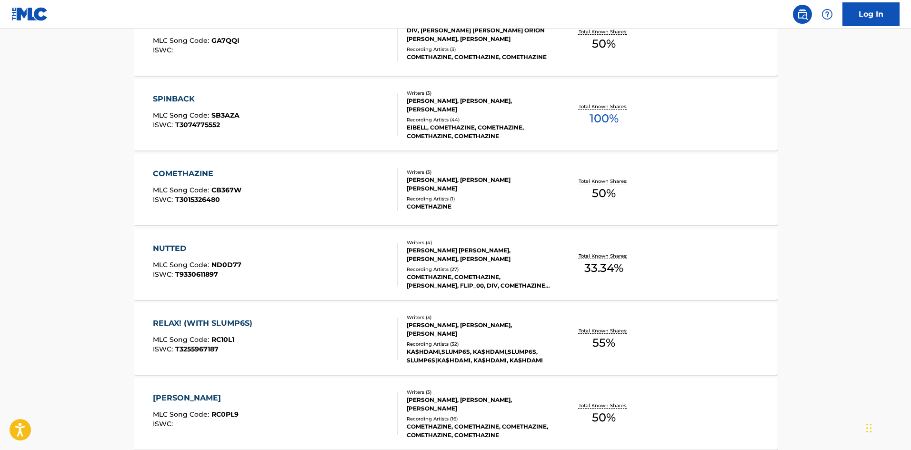
scroll to position [501, 0]
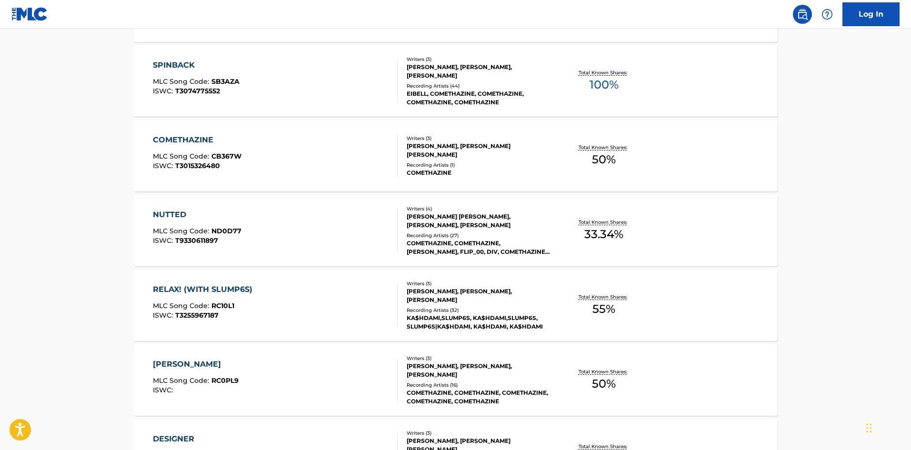
click at [407, 285] on div "Writers ( 3 )" at bounding box center [479, 283] width 144 height 7
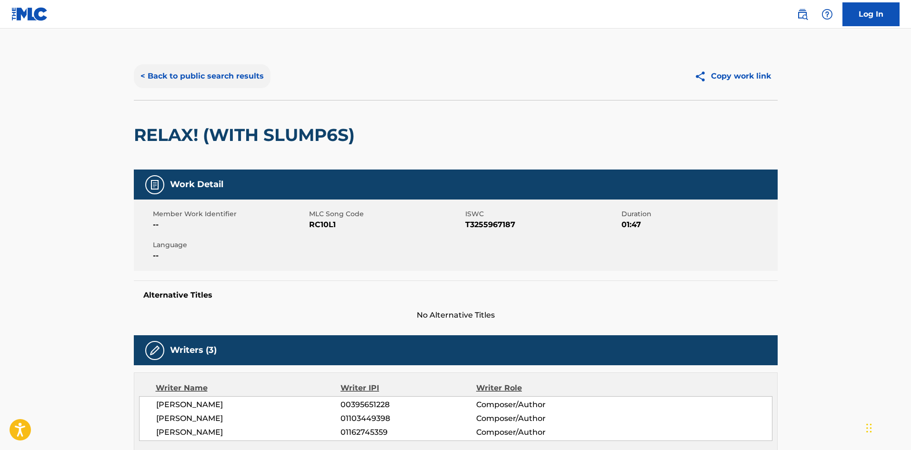
click at [179, 82] on button "< Back to public search results" at bounding box center [202, 76] width 137 height 24
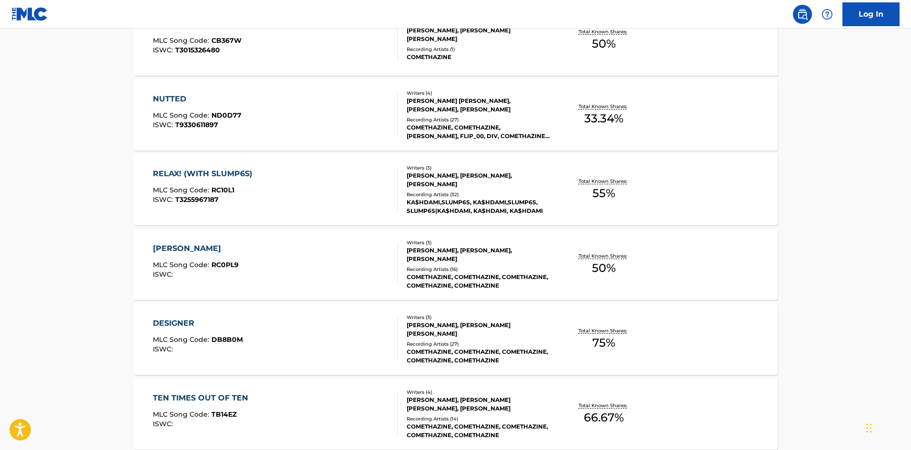
scroll to position [621, 0]
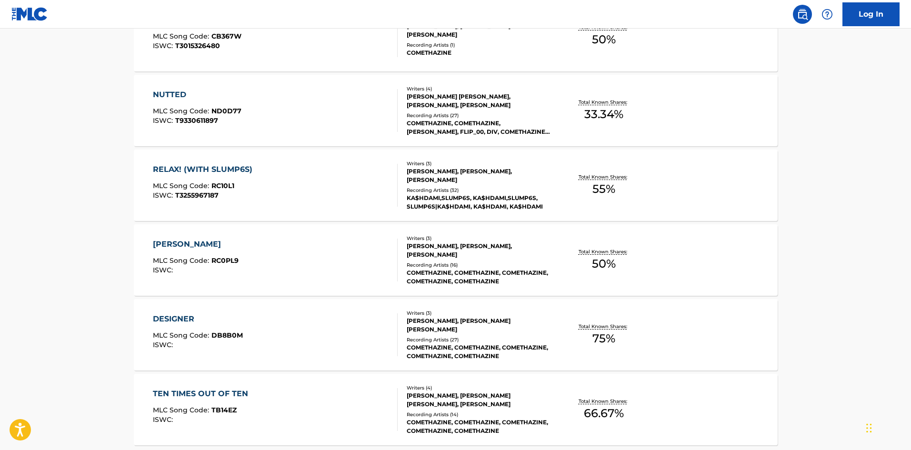
click at [417, 275] on div "COMETHAZINE, COMETHAZINE, COMETHAZINE, COMETHAZINE, COMETHAZINE" at bounding box center [479, 276] width 144 height 17
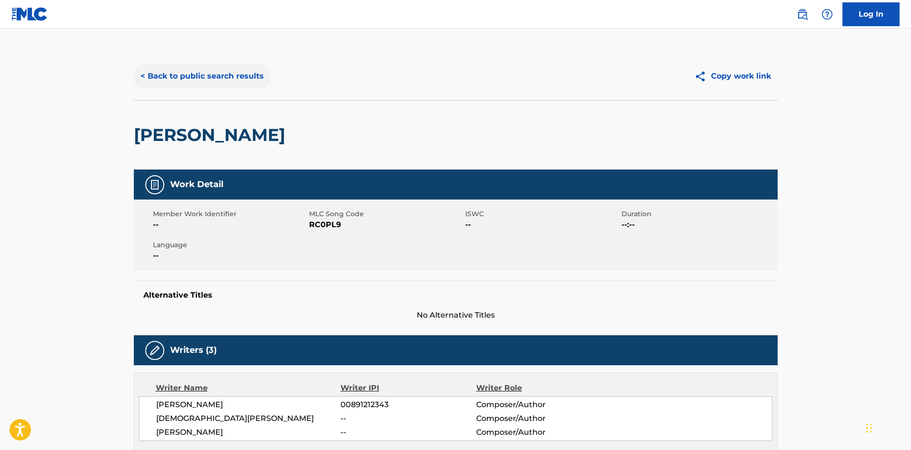
click at [193, 69] on button "< Back to public search results" at bounding box center [202, 76] width 137 height 24
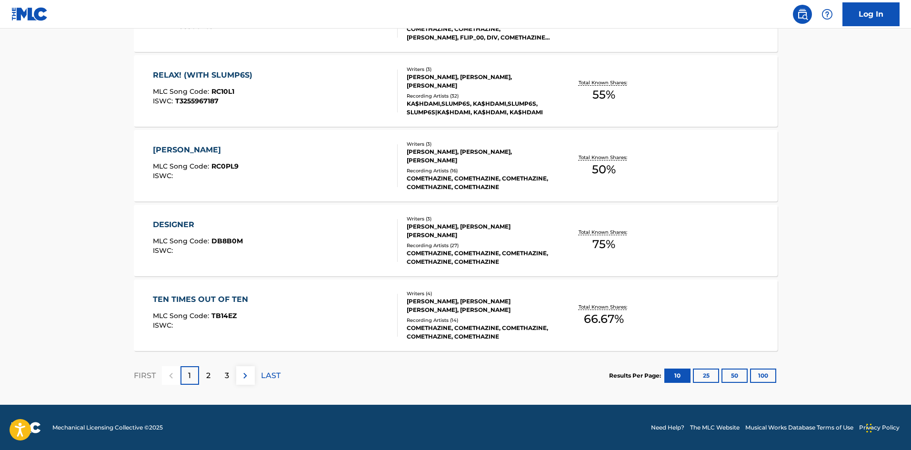
scroll to position [715, 0]
click at [295, 263] on div "DESIGNER MLC Song Code : DB8B0M ISWC : Writers ( 3 ) [PERSON_NAME], [PERSON_NAM…" at bounding box center [456, 239] width 644 height 71
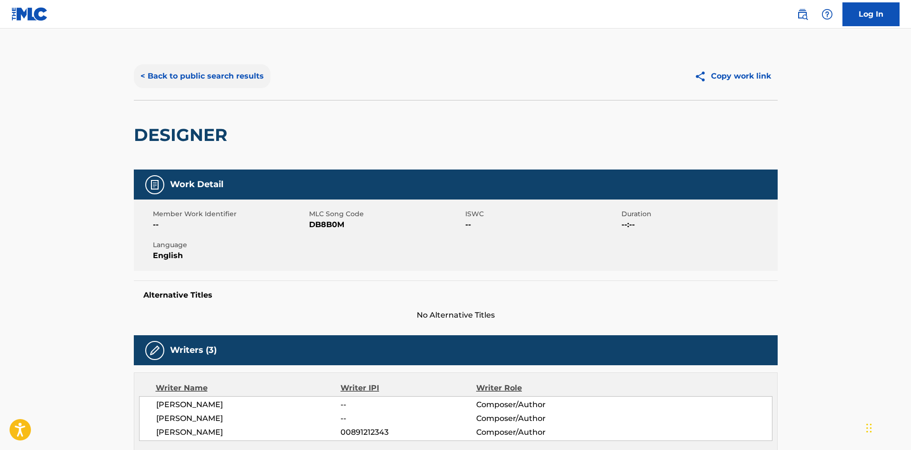
click at [175, 87] on button "< Back to public search results" at bounding box center [202, 76] width 137 height 24
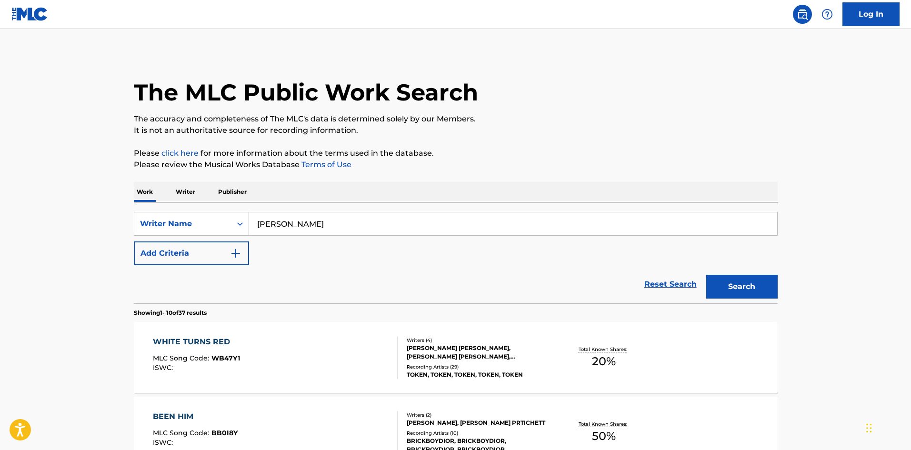
scroll to position [715, 0]
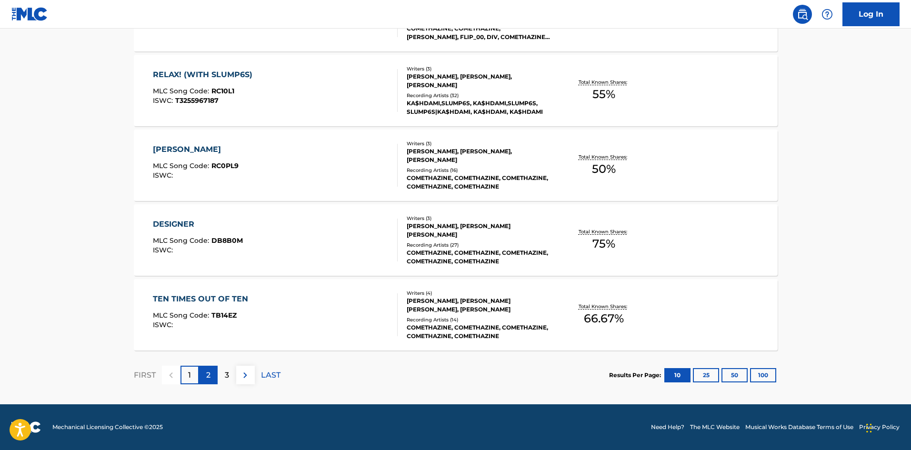
click at [201, 379] on div "2" at bounding box center [208, 375] width 19 height 19
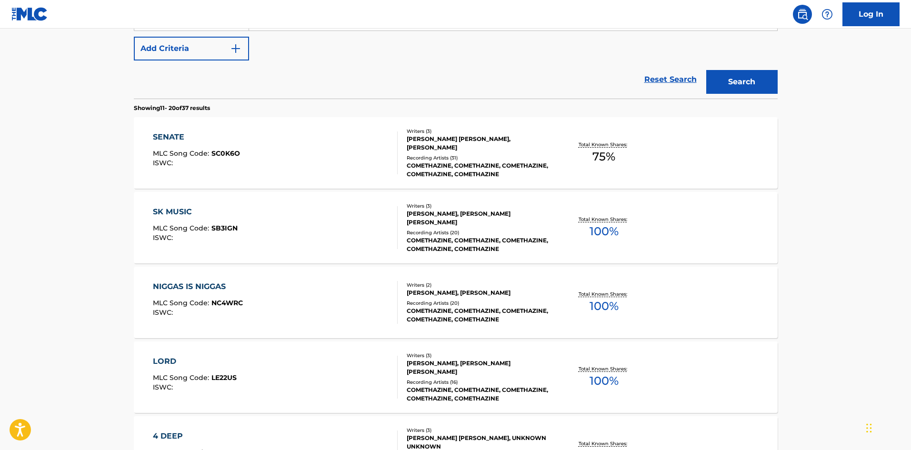
scroll to position [286, 0]
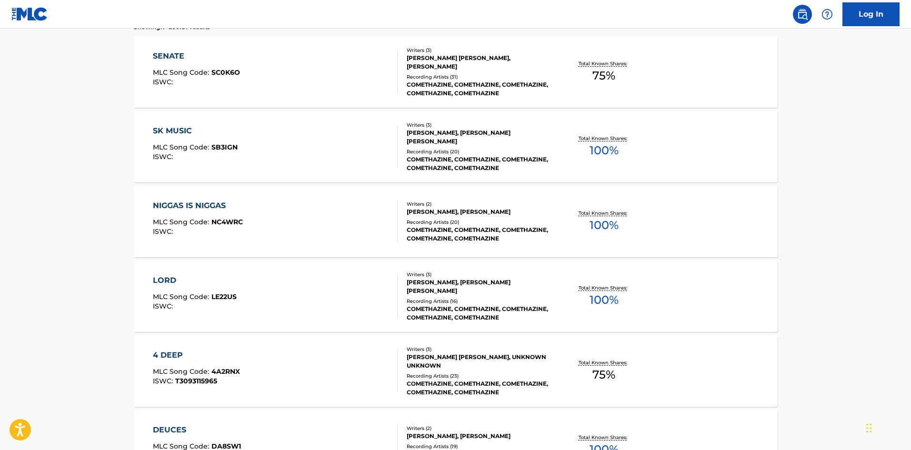
click at [486, 151] on div "Recording Artists ( 20 )" at bounding box center [479, 151] width 144 height 7
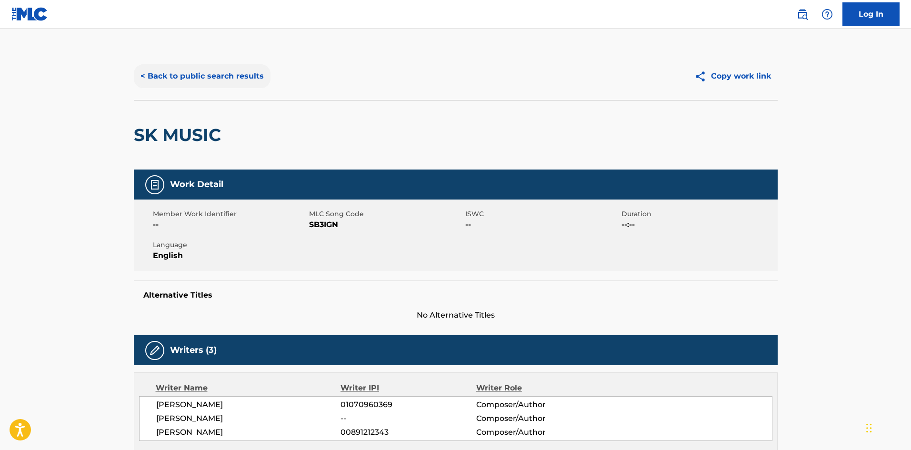
click at [190, 74] on button "< Back to public search results" at bounding box center [202, 76] width 137 height 24
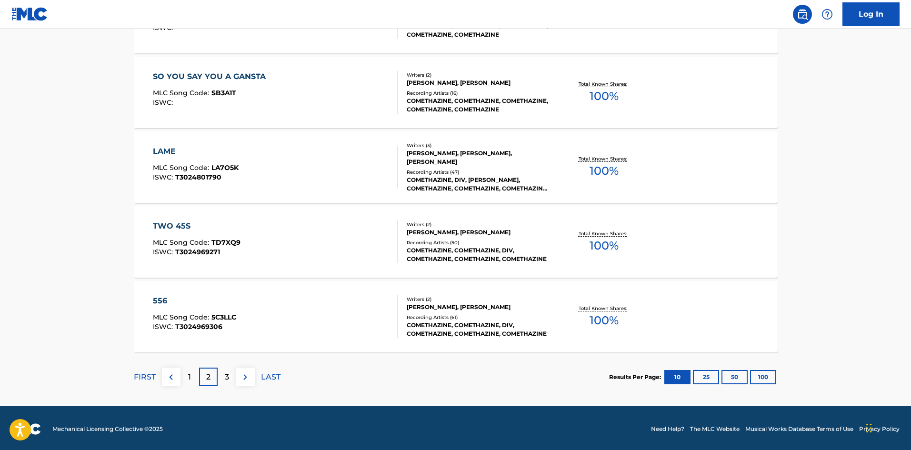
scroll to position [715, 0]
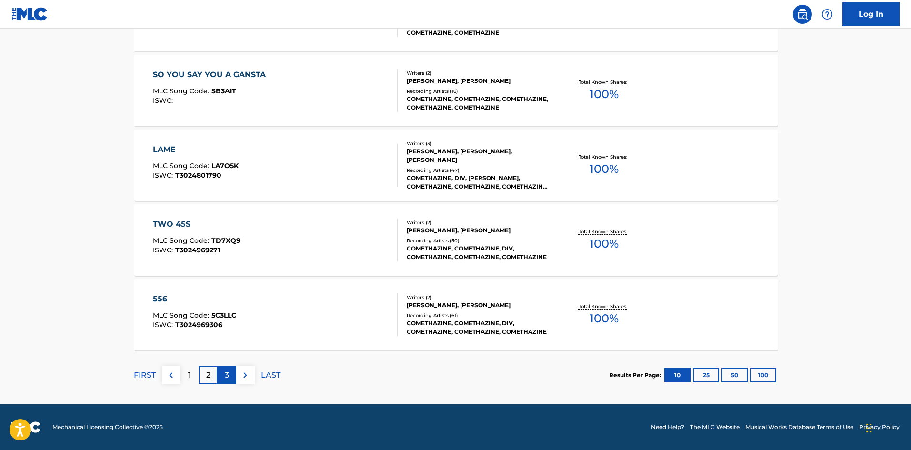
click at [229, 377] on div "3" at bounding box center [227, 375] width 19 height 19
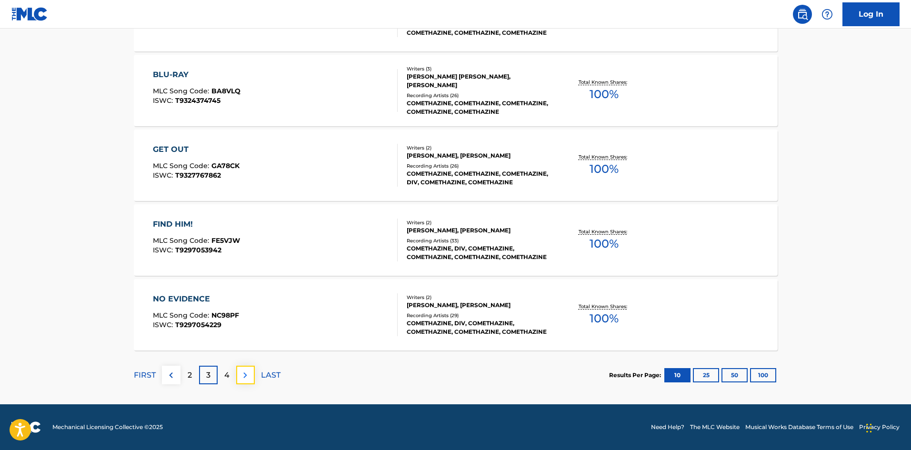
click at [239, 374] on img at bounding box center [244, 374] width 11 height 11
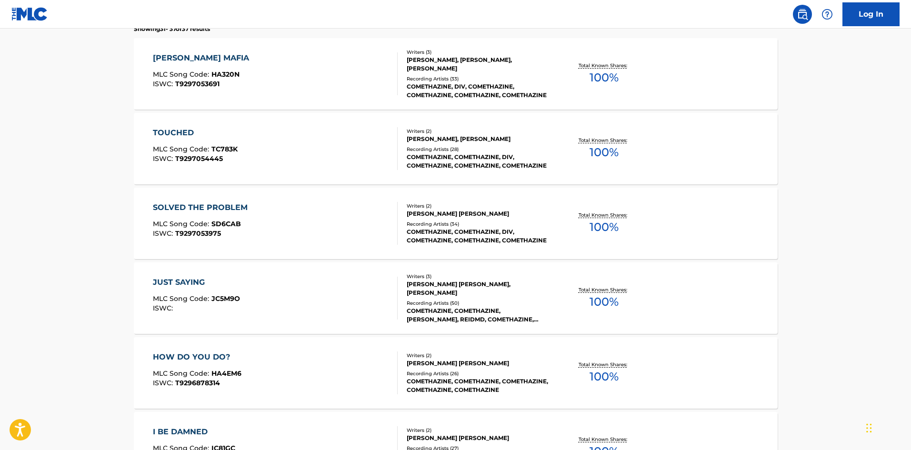
scroll to position [286, 0]
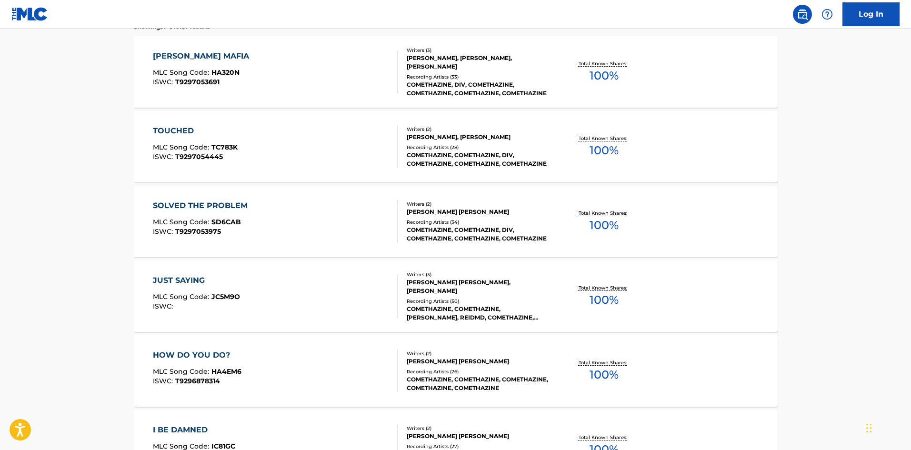
click at [342, 245] on div "SOLVED THE PROBLEM MLC Song Code : SD6CAB ISWC : T9297053975 Writers ( 2 ) [PER…" at bounding box center [456, 221] width 644 height 71
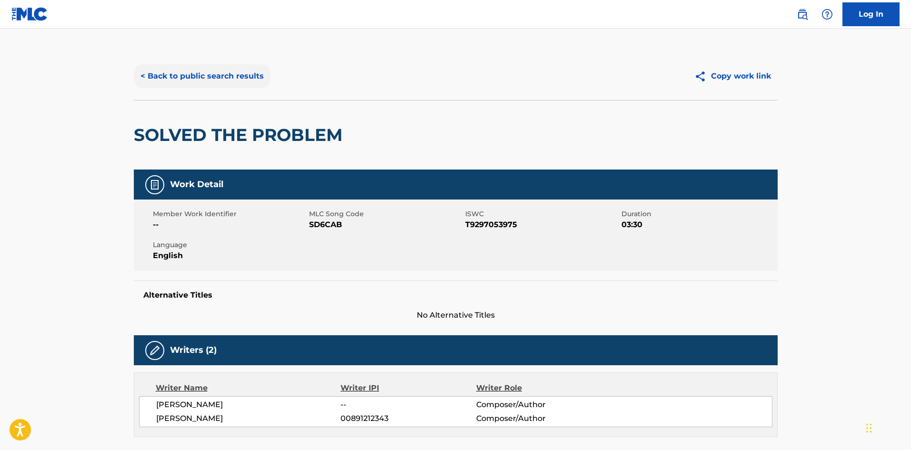
click at [226, 69] on button "< Back to public search results" at bounding box center [202, 76] width 137 height 24
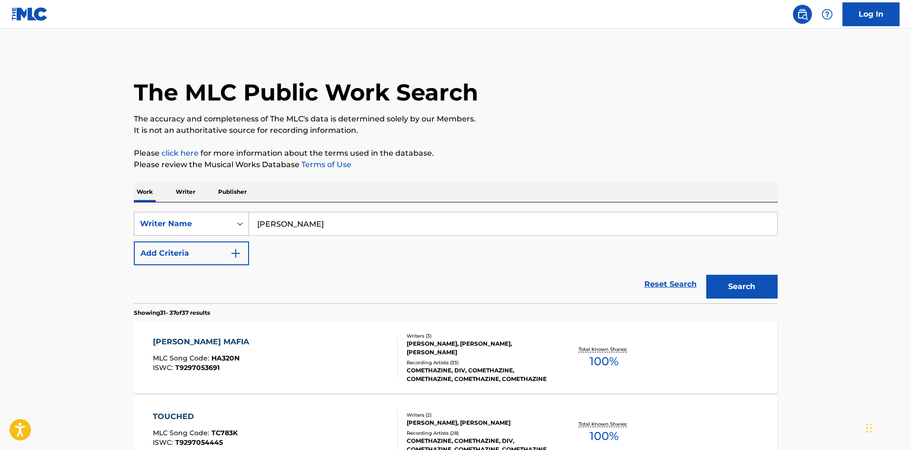
drag, startPoint x: 303, startPoint y: 221, endPoint x: 194, endPoint y: 216, distance: 109.1
click at [218, 217] on div "SearchWithCriteria99571cfc-1340-41c6-9f49-d4fe2beb72c3 Writer Name [PERSON_NAME]" at bounding box center [456, 224] width 644 height 24
click at [208, 221] on div "Writer Name" at bounding box center [183, 223] width 86 height 11
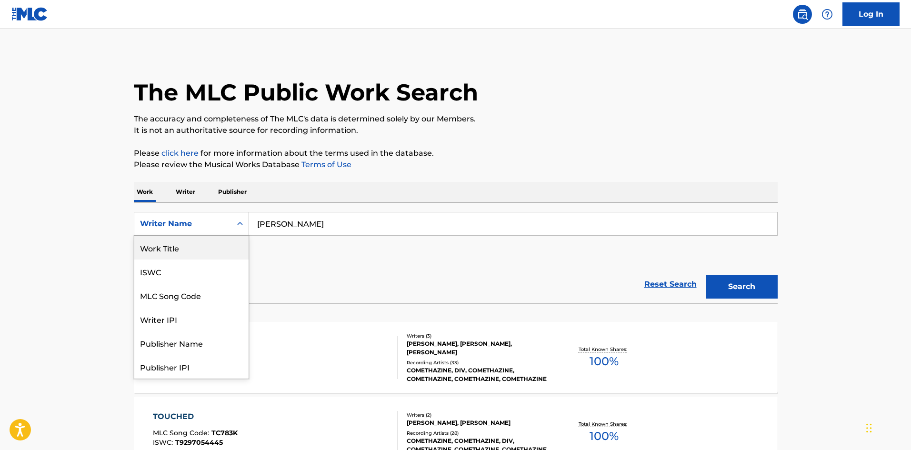
click at [195, 252] on div "Work Title" at bounding box center [191, 248] width 114 height 24
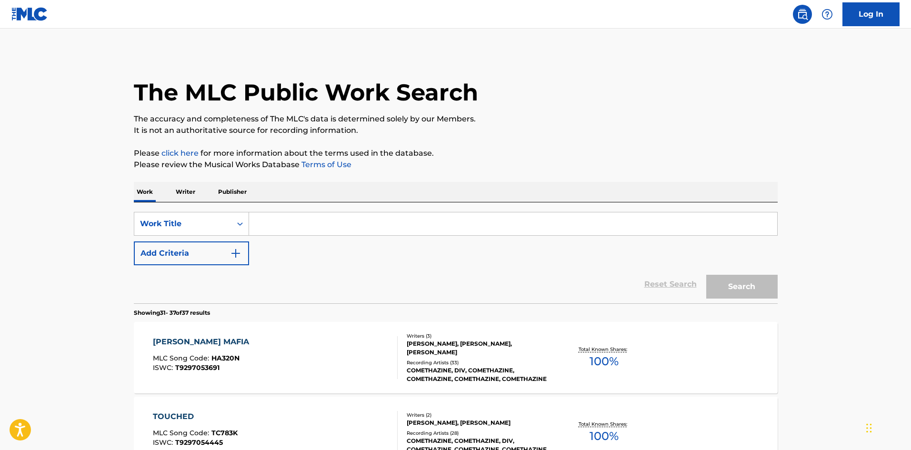
click at [316, 230] on input "Search Form" at bounding box center [513, 223] width 528 height 23
type input "grab1"
click at [706, 275] on button "Search" at bounding box center [741, 287] width 71 height 24
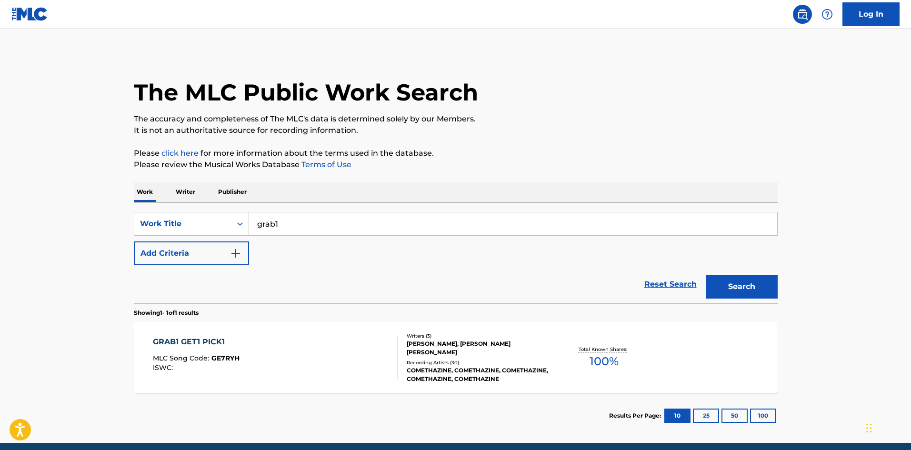
click at [400, 396] on section "Results Per Page: 10 25 50 100" at bounding box center [456, 415] width 644 height 45
click at [401, 393] on section "Results Per Page: 10 25 50 100" at bounding box center [456, 415] width 644 height 45
click at [397, 374] on div at bounding box center [393, 357] width 8 height 43
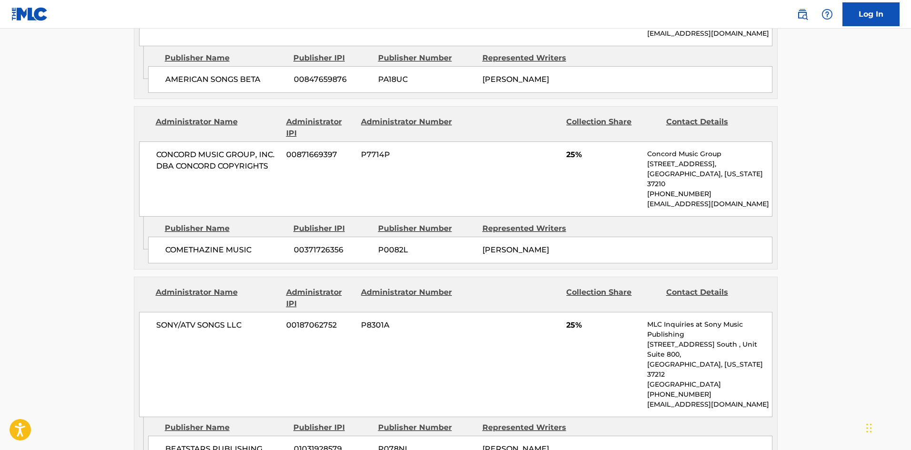
scroll to position [809, 0]
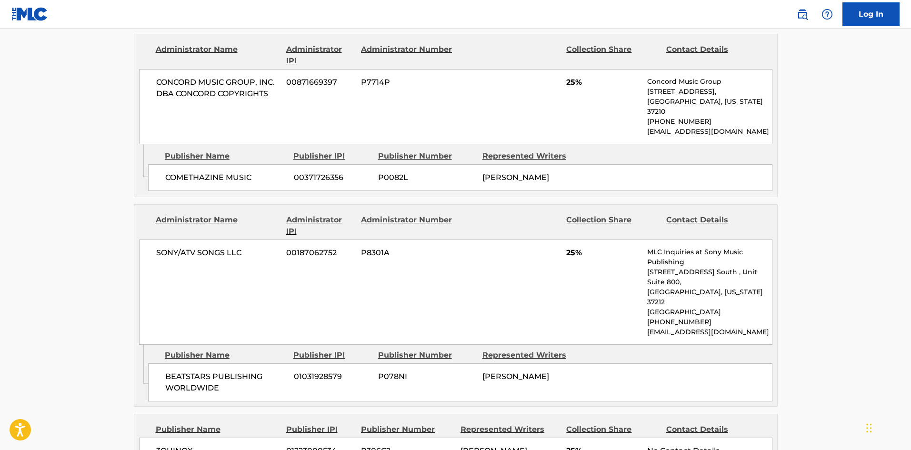
click at [471, 371] on span "P078NI" at bounding box center [426, 376] width 97 height 11
drag, startPoint x: 552, startPoint y: 334, endPoint x: 560, endPoint y: 334, distance: 8.6
click at [560, 363] on div "BEATSTARS PUBLISHING WORLDWIDE 01031928579 P078NI [PERSON_NAME]" at bounding box center [460, 382] width 624 height 38
click at [495, 372] on span "[PERSON_NAME]" at bounding box center [515, 376] width 67 height 9
drag, startPoint x: 495, startPoint y: 325, endPoint x: 519, endPoint y: 327, distance: 24.4
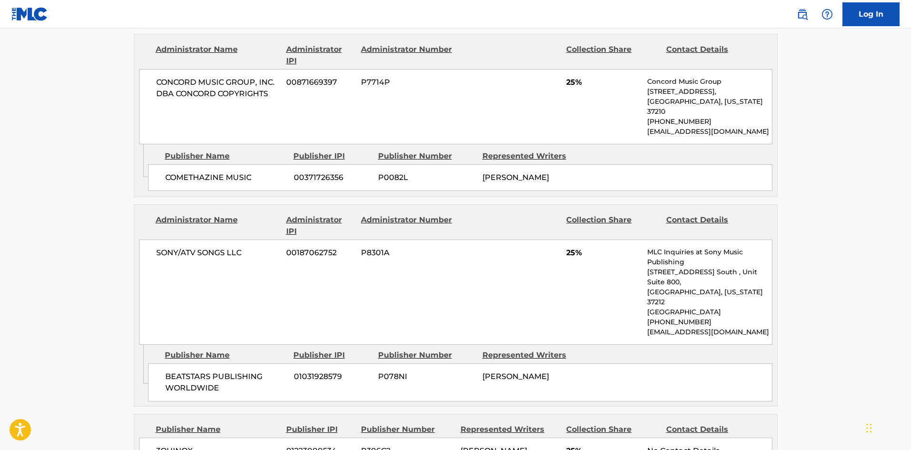
click at [519, 372] on span "[PERSON_NAME]" at bounding box center [515, 376] width 67 height 9
drag, startPoint x: 153, startPoint y: 319, endPoint x: 279, endPoint y: 331, distance: 126.2
click at [279, 363] on div "BEATSTARS PUBLISHING WORLDWIDE 01031928579 P078NI [PERSON_NAME]" at bounding box center [460, 382] width 624 height 38
click at [273, 371] on span "BEATSTARS PUBLISHING WORLDWIDE" at bounding box center [225, 382] width 121 height 23
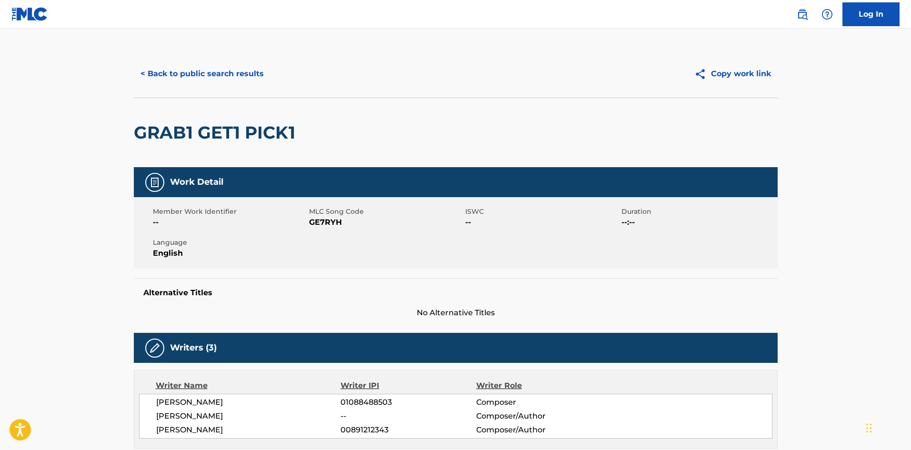
scroll to position [0, 0]
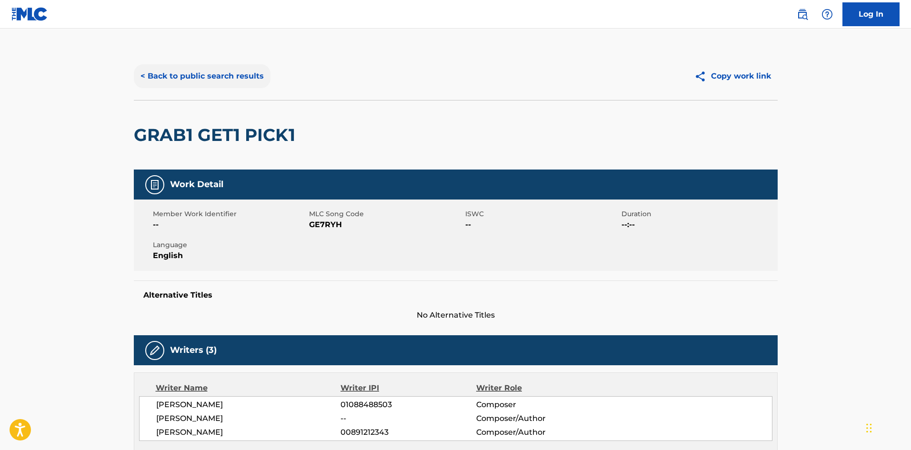
click at [193, 75] on button "< Back to public search results" at bounding box center [202, 76] width 137 height 24
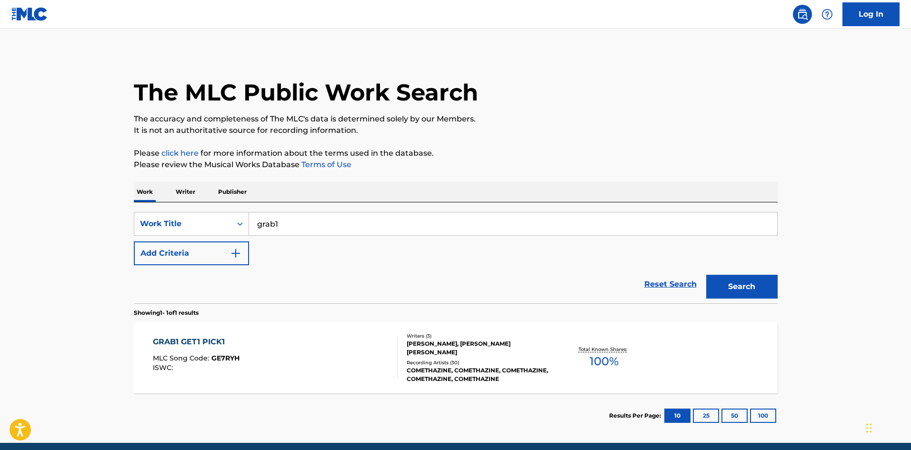
click at [410, 385] on div "GRAB1 GET1 PICK1 MLC Song Code : GE7RYH ISWC : Writers ( 3 ) [PERSON_NAME], [PE…" at bounding box center [456, 357] width 644 height 71
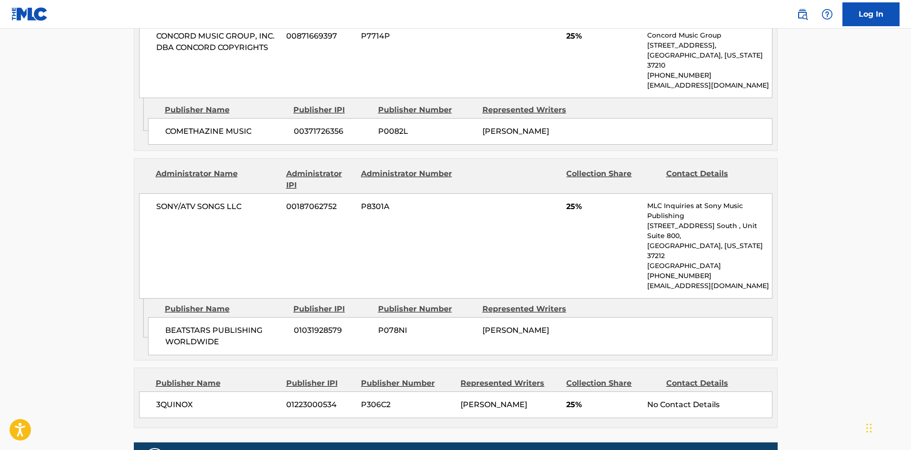
scroll to position [857, 0]
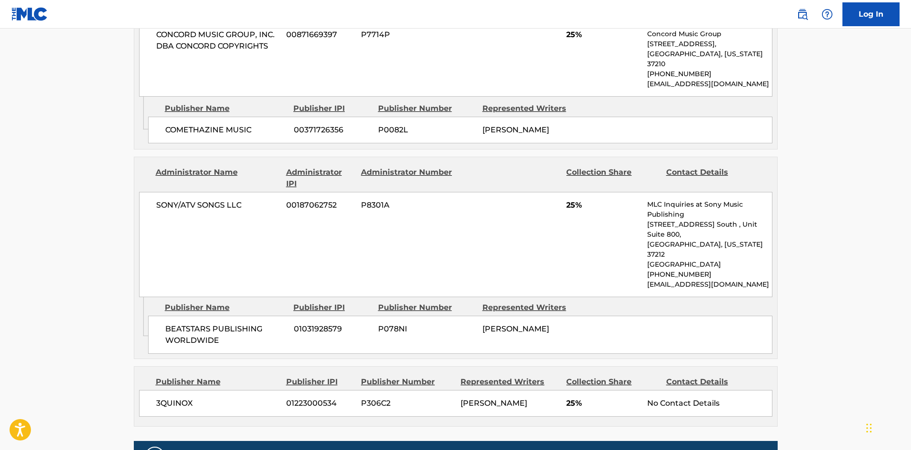
click at [458, 390] on div "3QUINOX 01223000534 P306C2 [PERSON_NAME] 25% No Contact Details" at bounding box center [455, 403] width 633 height 27
drag, startPoint x: 458, startPoint y: 349, endPoint x: 496, endPoint y: 353, distance: 38.3
click at [496, 390] on div "3QUINOX 01223000534 P306C2 [PERSON_NAME] 25% No Contact Details" at bounding box center [455, 403] width 633 height 27
copy span "[PERSON_NAME]"
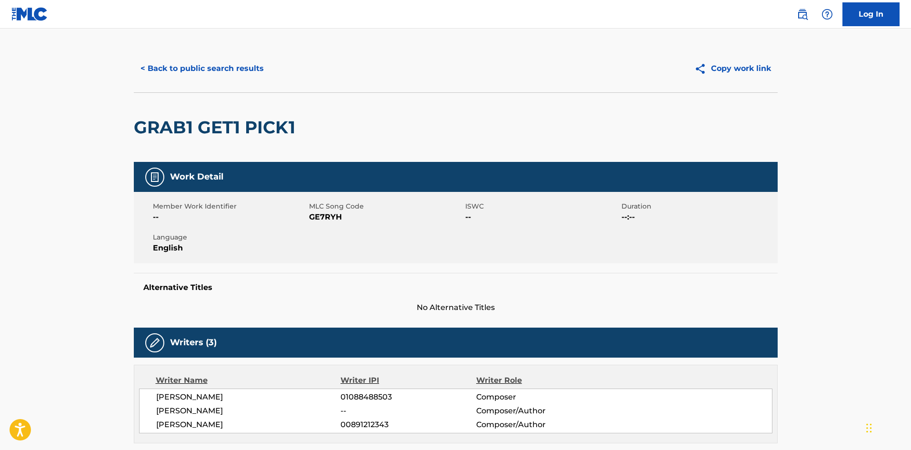
scroll to position [0, 0]
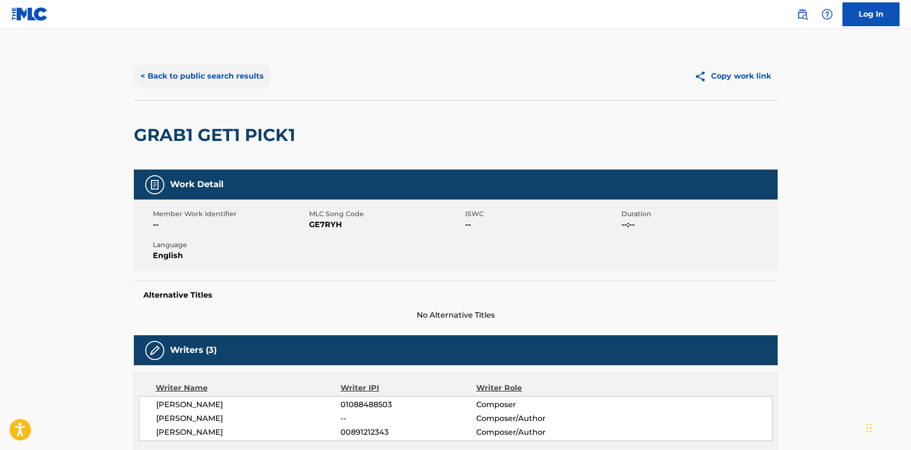
click at [186, 75] on button "< Back to public search results" at bounding box center [202, 76] width 137 height 24
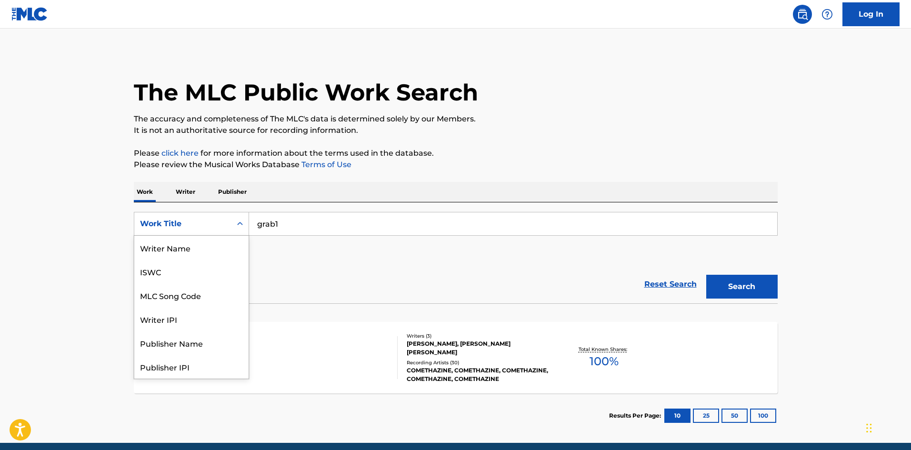
click at [218, 214] on div "Work Title" at bounding box center [191, 224] width 115 height 24
click at [197, 258] on div "Writer Name" at bounding box center [191, 248] width 114 height 24
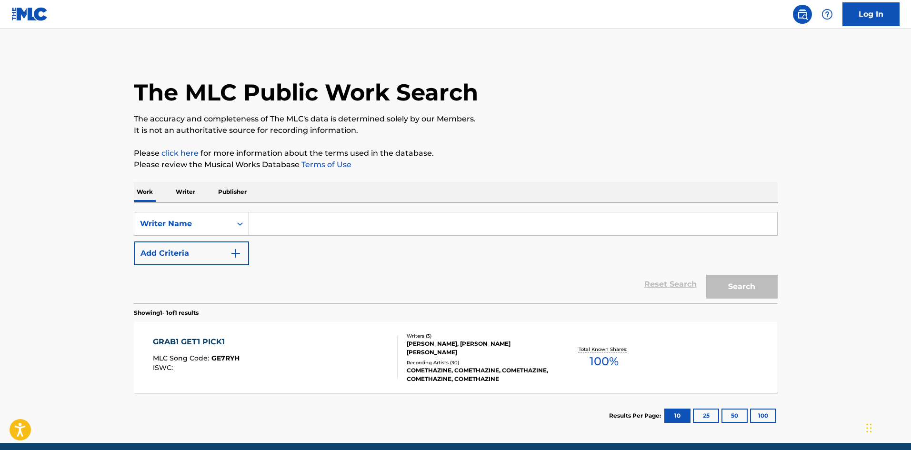
click at [283, 209] on div "SearchWithCriteria05bfb232-40f8-4103-a296-5421c3619cb3 Writer Name Add Criteria…" at bounding box center [456, 252] width 644 height 101
click at [286, 218] on input "Search Form" at bounding box center [513, 223] width 528 height 23
paste input "[PERSON_NAME]"
type input "[PERSON_NAME]"
click at [773, 297] on button "Search" at bounding box center [741, 287] width 71 height 24
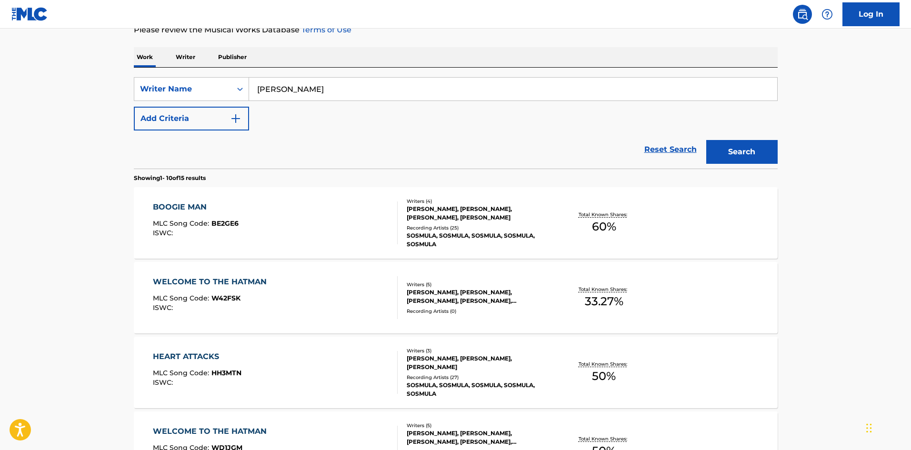
scroll to position [143, 0]
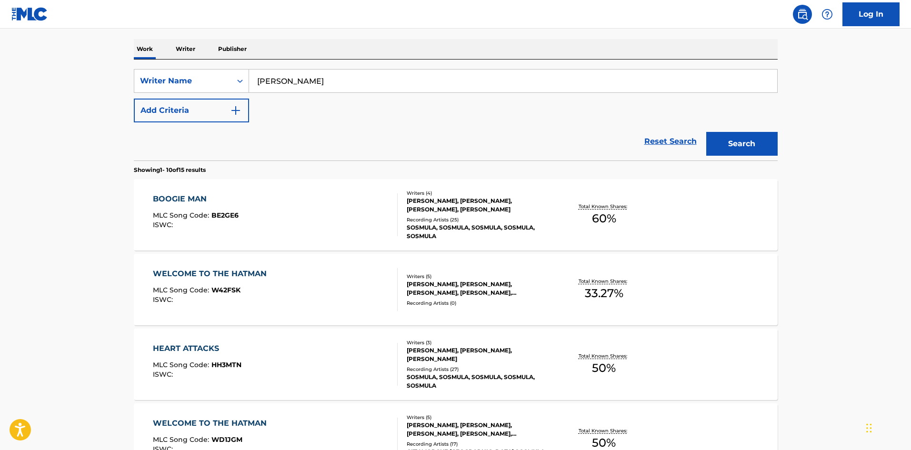
click at [471, 236] on div "SOSMULA, SOSMULA, SOSMULA, SOSMULA, SOSMULA" at bounding box center [479, 231] width 144 height 17
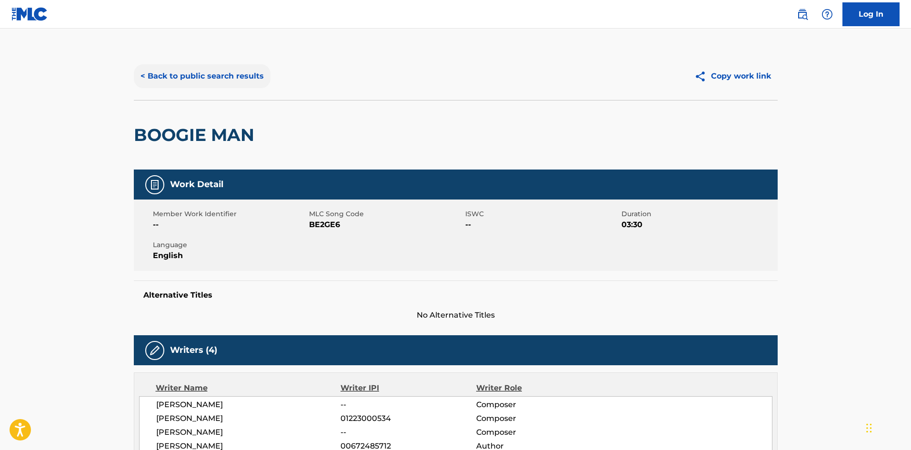
click at [161, 72] on button "< Back to public search results" at bounding box center [202, 76] width 137 height 24
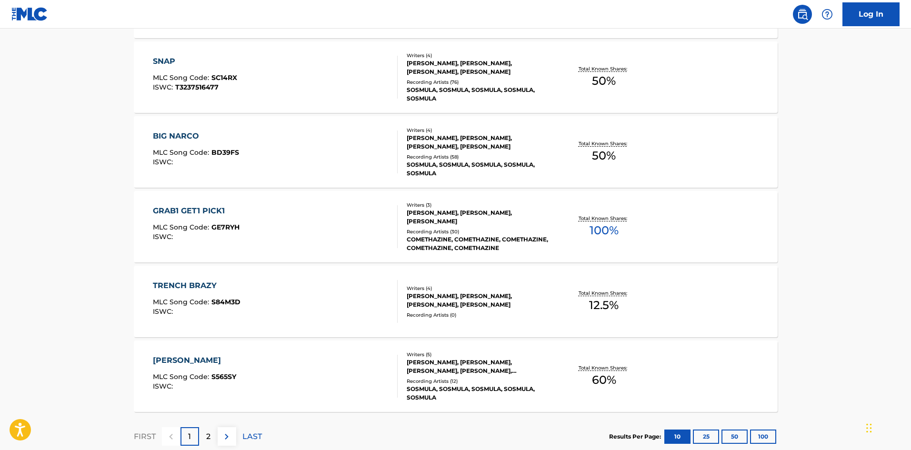
scroll to position [715, 0]
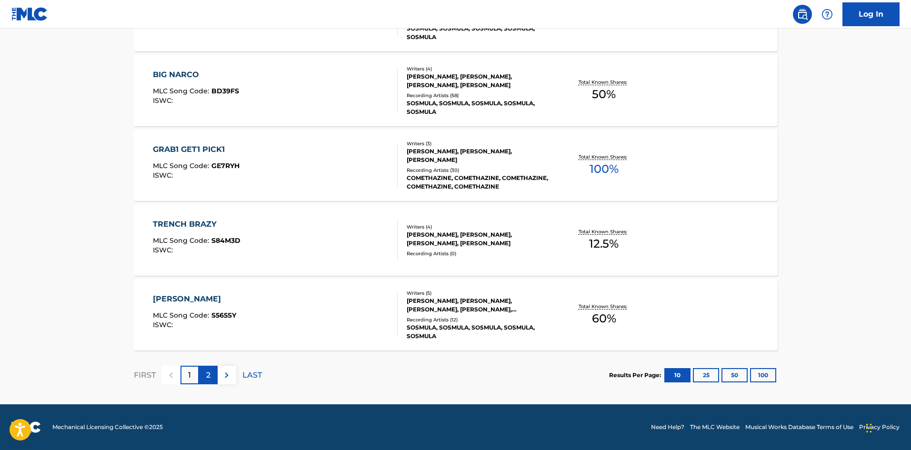
click at [208, 377] on p "2" at bounding box center [208, 374] width 4 height 11
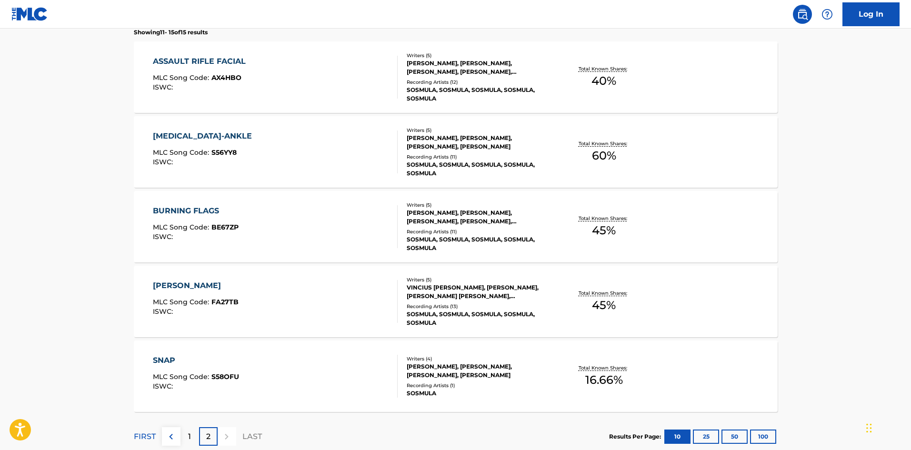
scroll to position [247, 0]
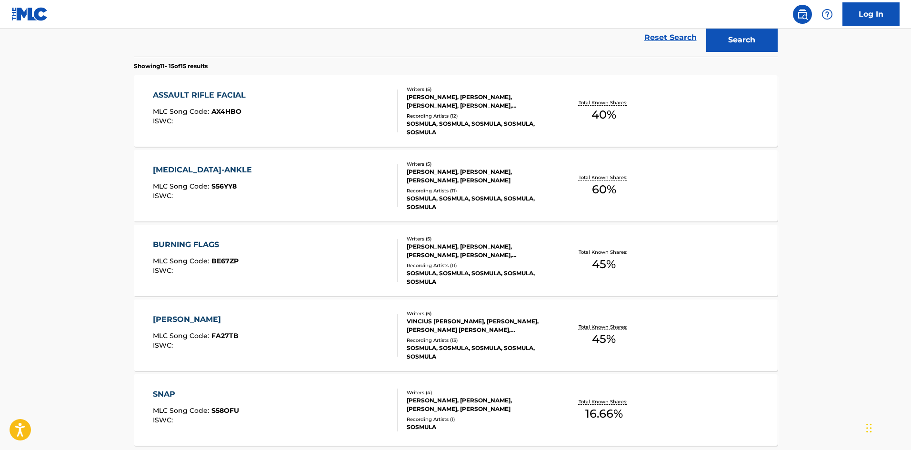
click at [374, 113] on div "ASSAULT RIFLE FACIAL MLC Song Code : AX4HBO ISWC :" at bounding box center [275, 110] width 245 height 43
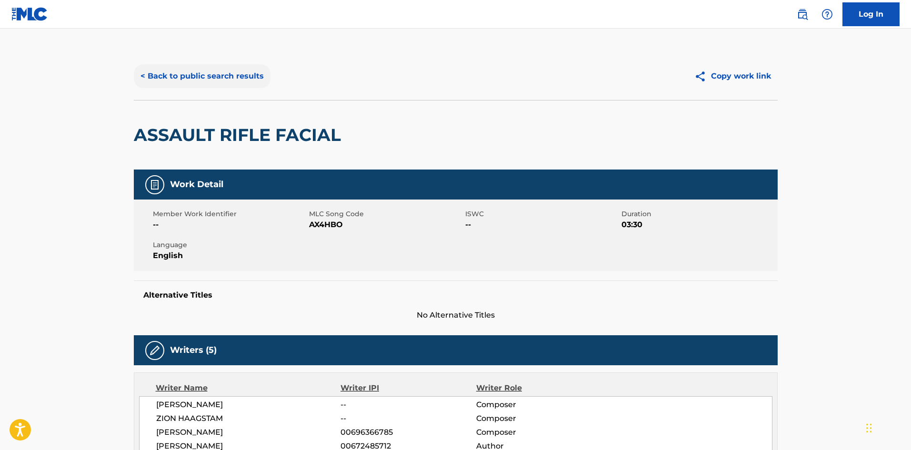
click at [160, 79] on button "< Back to public search results" at bounding box center [202, 76] width 137 height 24
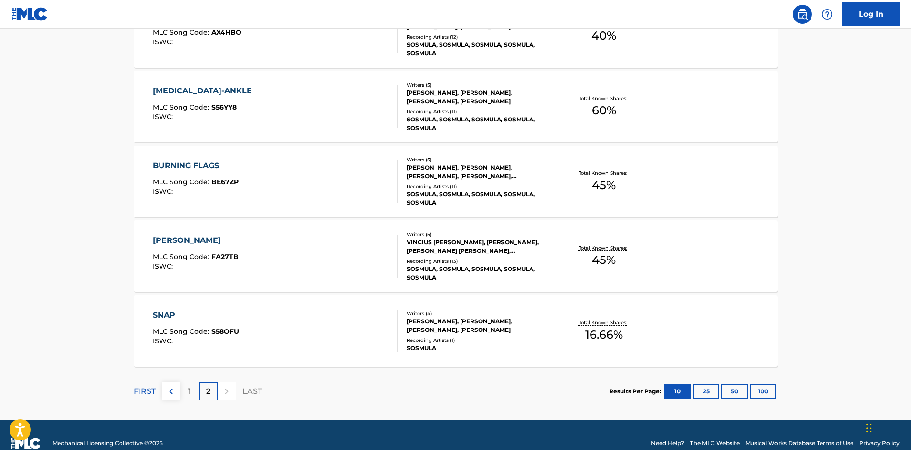
scroll to position [342, 0]
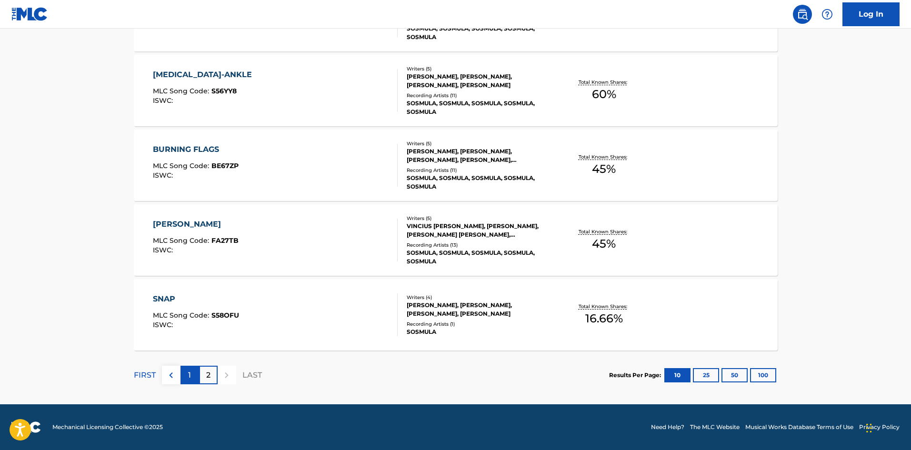
click at [194, 378] on div "1" at bounding box center [189, 375] width 19 height 19
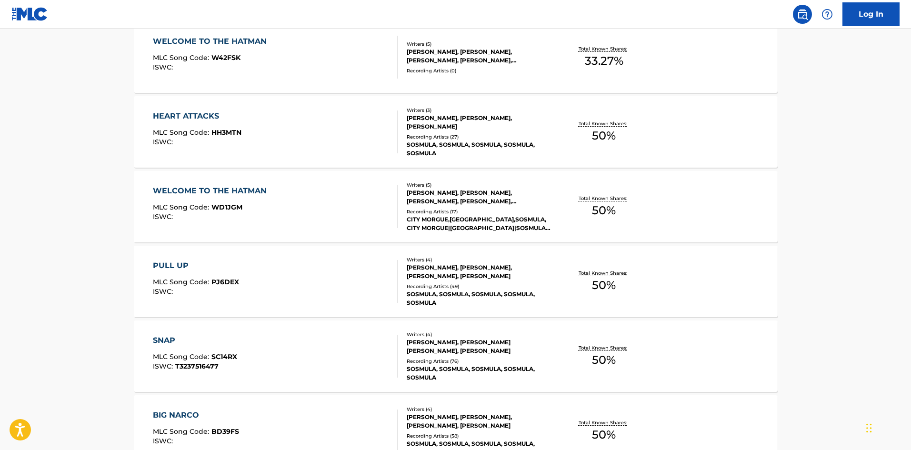
scroll to position [381, 0]
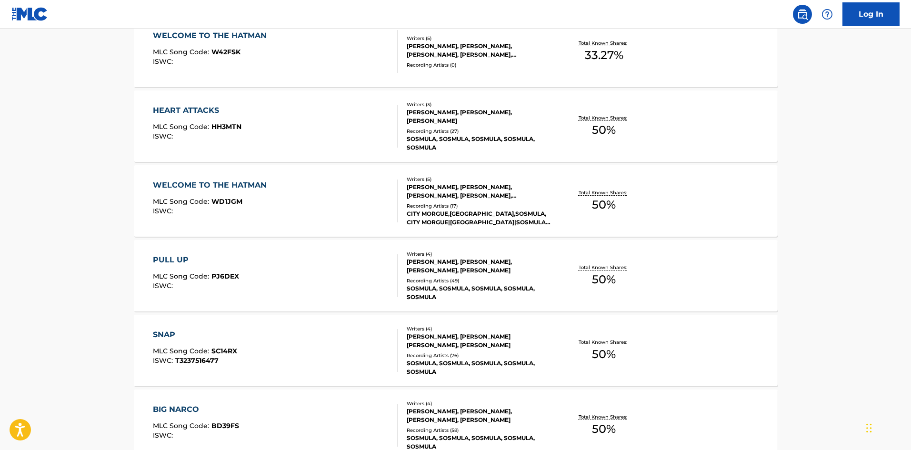
click at [342, 195] on div "WELCOME TO THE HATMAN MLC Song Code : WD1JGM ISWC :" at bounding box center [275, 200] width 245 height 43
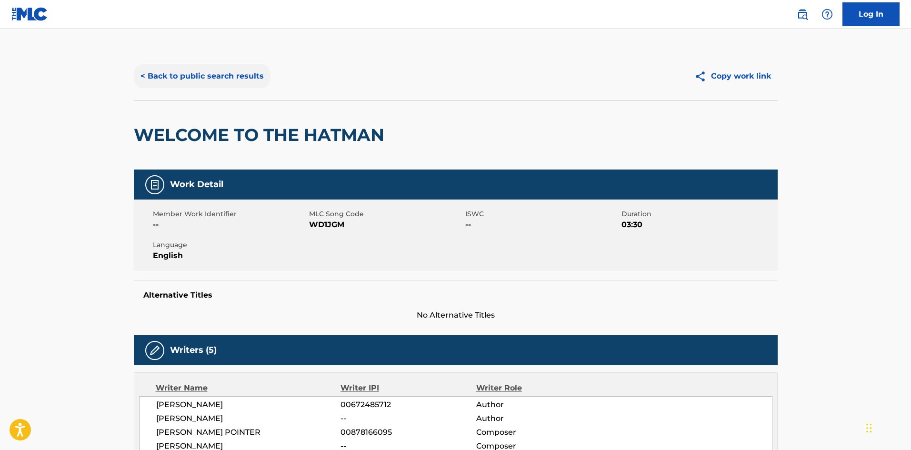
click at [183, 83] on button "< Back to public search results" at bounding box center [202, 76] width 137 height 24
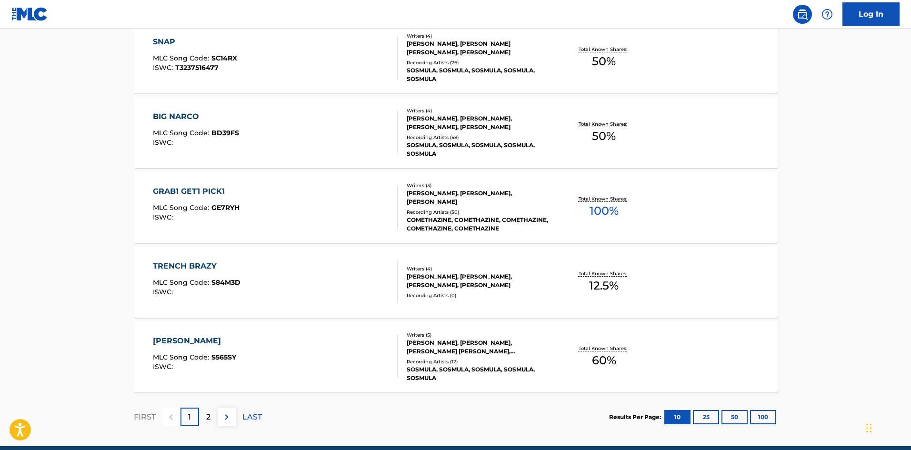
scroll to position [715, 0]
